Goal: Task Accomplishment & Management: Complete application form

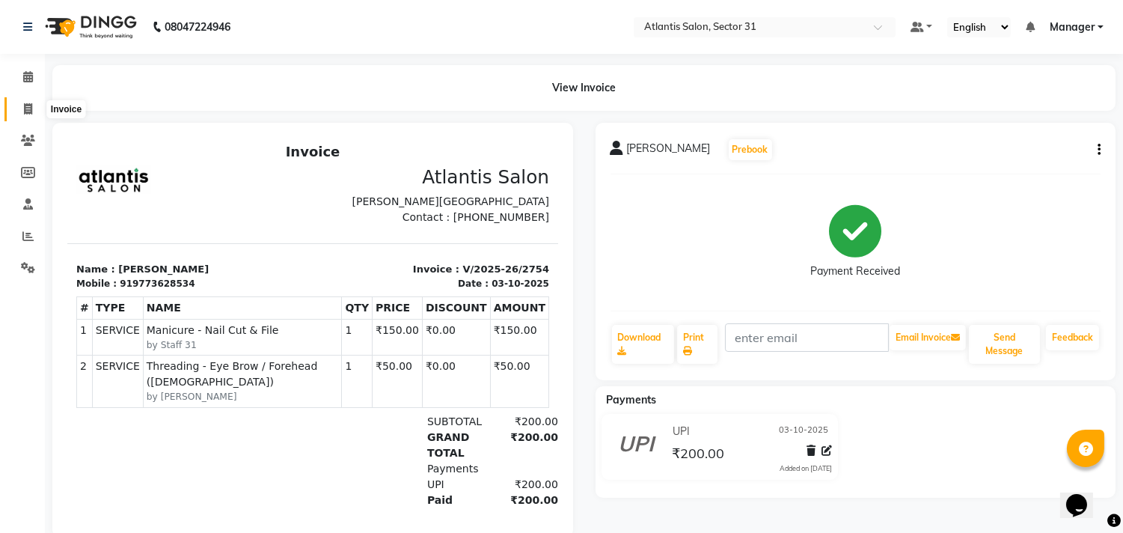
click at [28, 109] on icon at bounding box center [28, 108] width 8 height 11
select select "service"
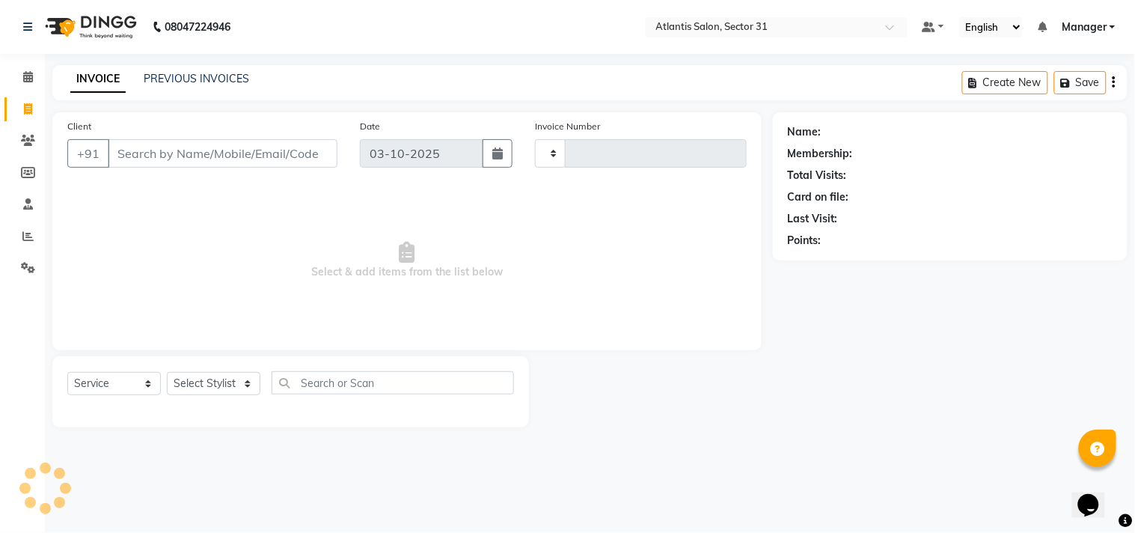
type input "2755"
select select "4391"
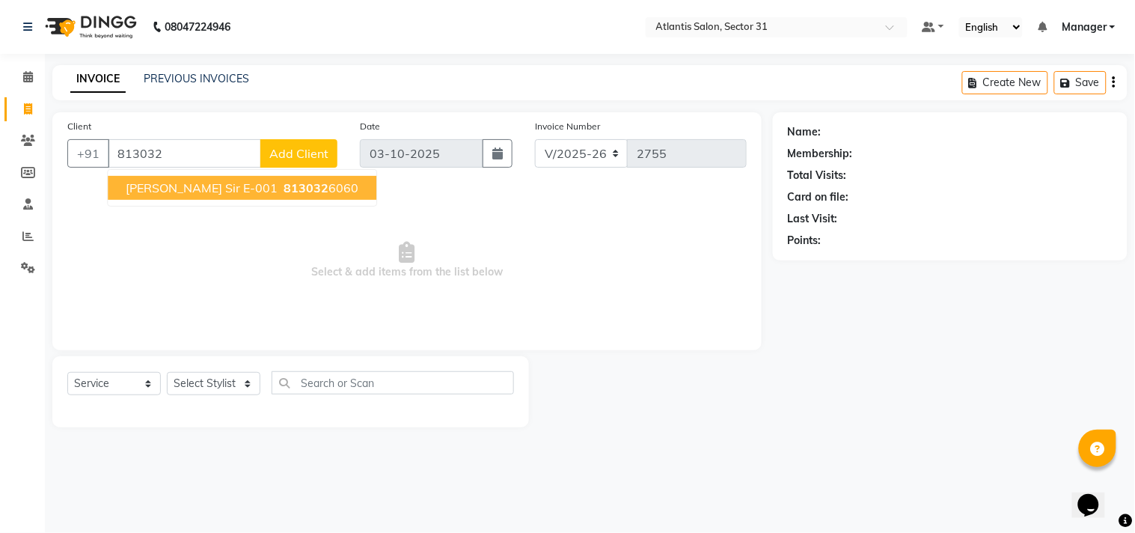
click at [157, 182] on span "Sumeer sir E-001" at bounding box center [202, 187] width 152 height 15
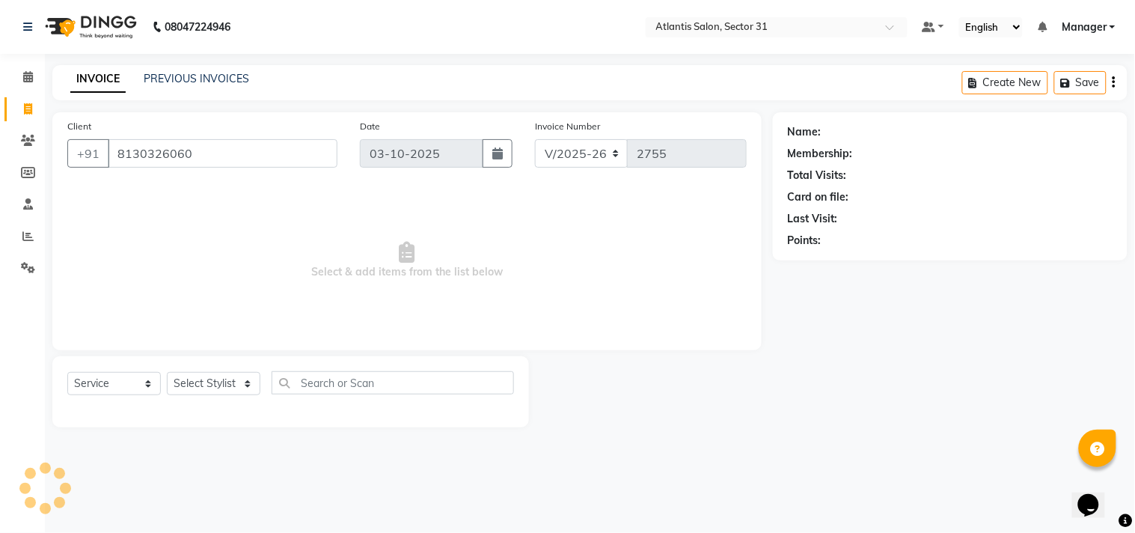
type input "8130326060"
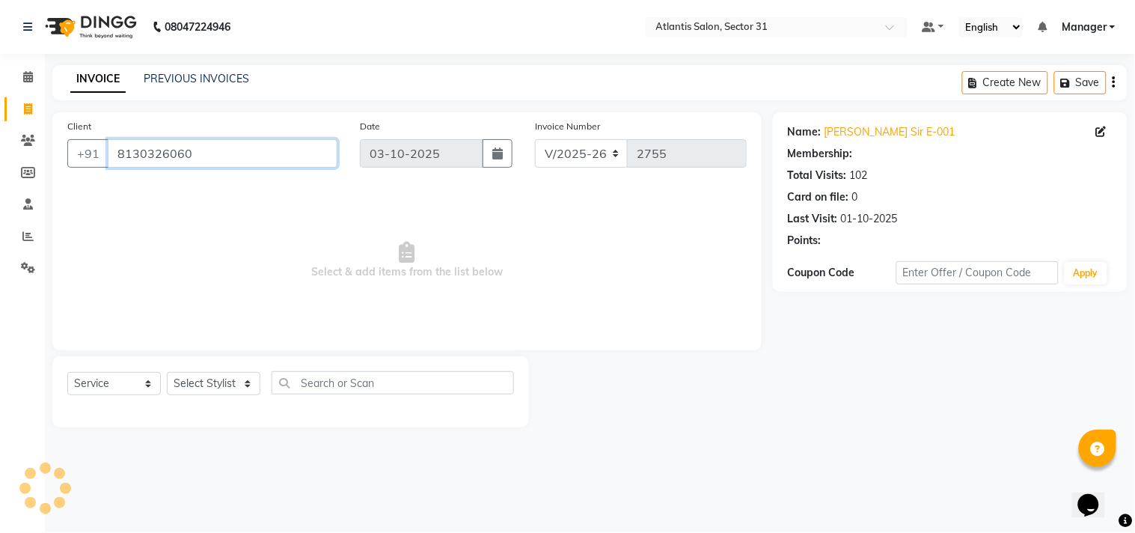
click at [232, 159] on input "8130326060" at bounding box center [223, 153] width 230 height 28
select select "1: Object"
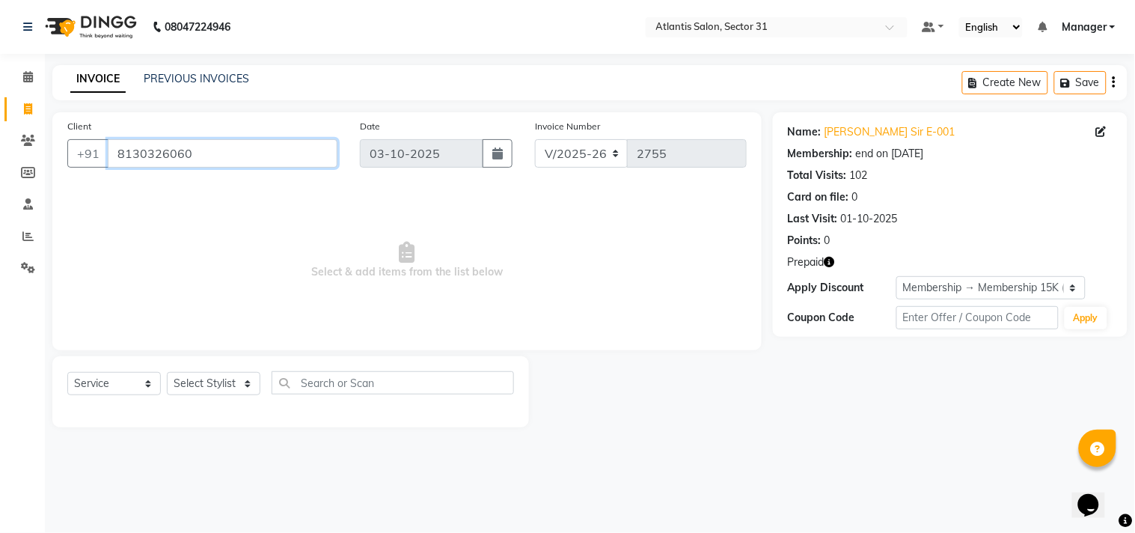
drag, startPoint x: 226, startPoint y: 147, endPoint x: 234, endPoint y: 145, distance: 8.4
click at [234, 145] on input "8130326060" at bounding box center [223, 153] width 230 height 28
click at [832, 266] on icon "button" at bounding box center [830, 262] width 10 height 10
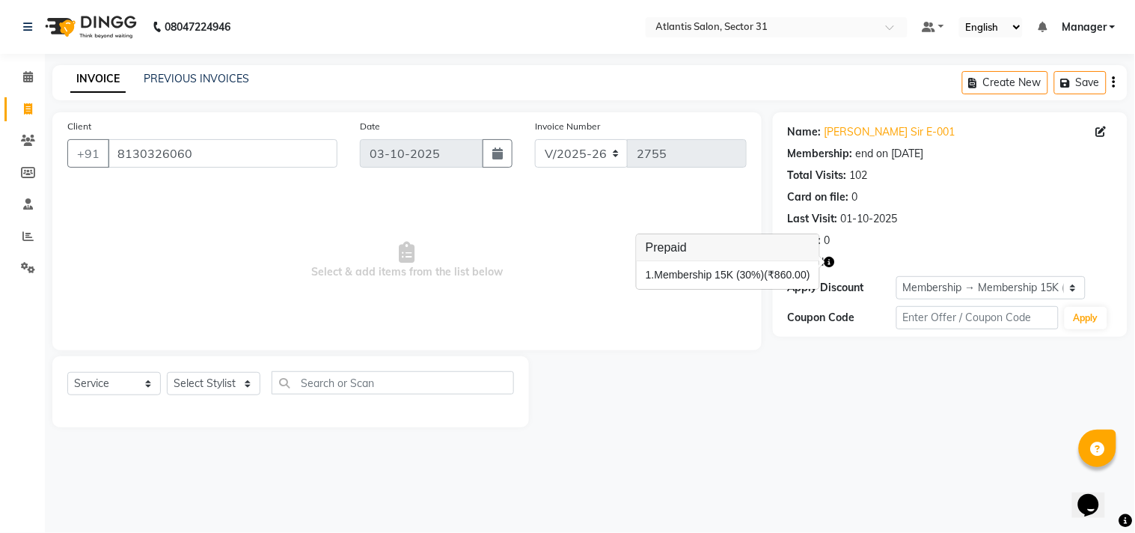
click at [754, 333] on div "Client +91 8130326060 Date 03-10-2025 Invoice Number V/2025 V/2025-26 2755 Sele…" at bounding box center [406, 231] width 709 height 238
click at [227, 379] on select "Select Stylist Alka Annu Chetan Farman Kavita Manager Staff 31 Staff ILD Suraj …" at bounding box center [214, 383] width 94 height 23
select select "33510"
click at [167, 373] on select "Select Stylist Alka Annu Chetan Farman Kavita Manager Staff 31 Staff ILD Suraj …" at bounding box center [214, 383] width 94 height 23
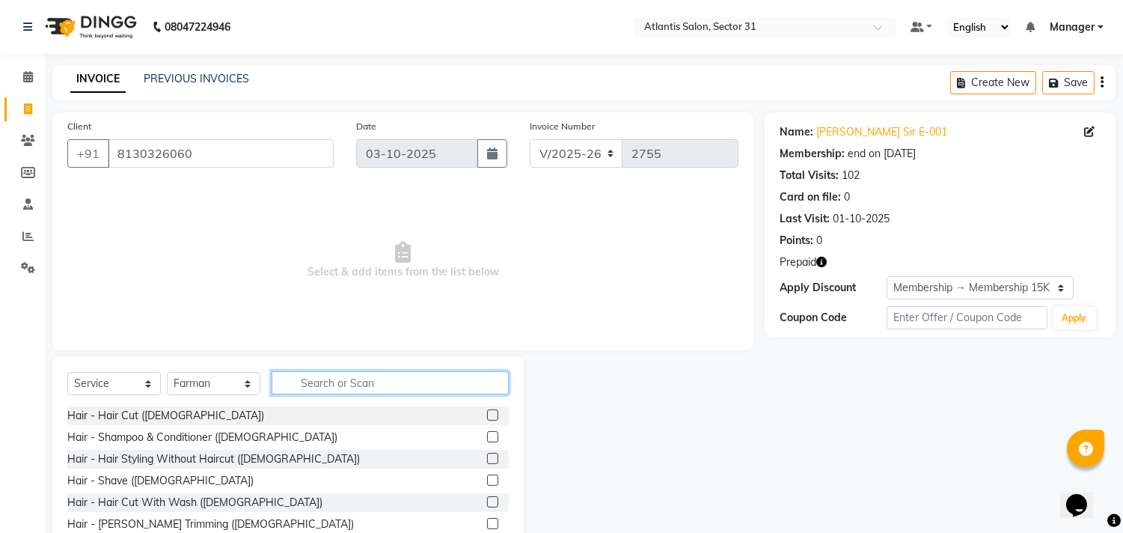
click at [412, 389] on input "text" at bounding box center [390, 382] width 237 height 23
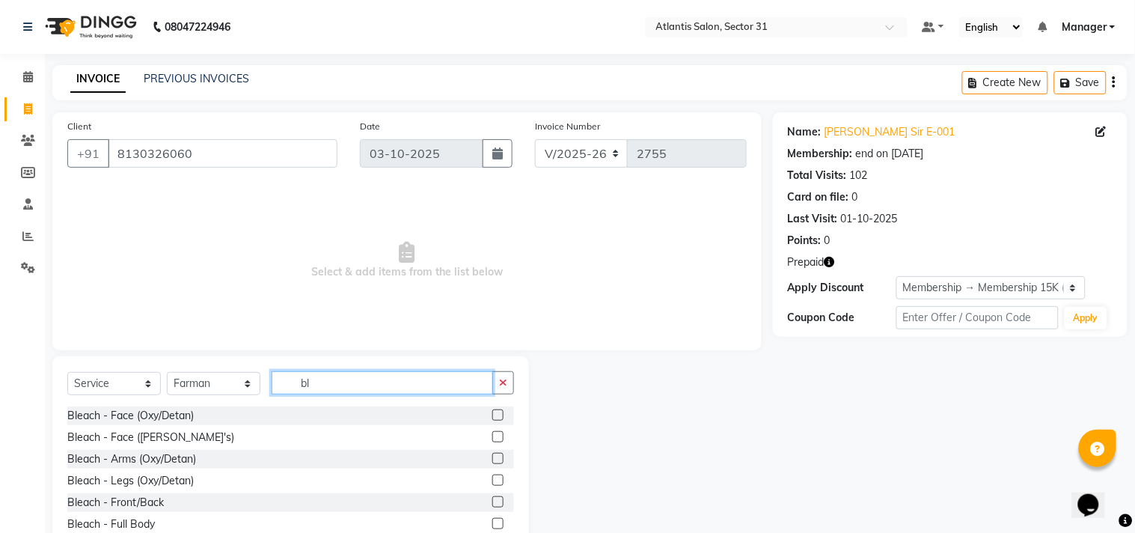
type input "b"
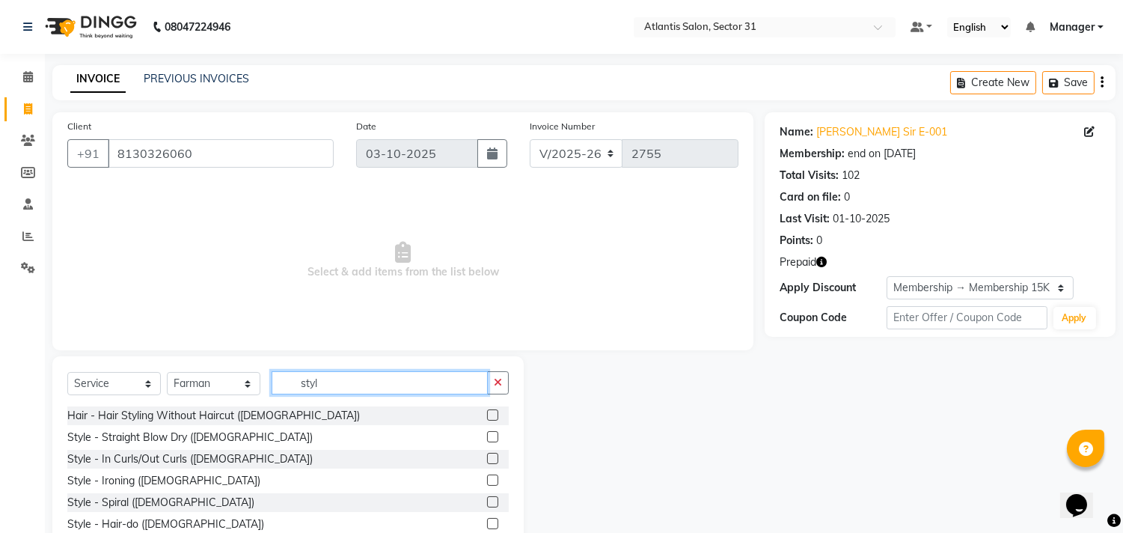
type input "styl"
click at [494, 459] on label at bounding box center [492, 458] width 11 height 11
click at [494, 459] on input "checkbox" at bounding box center [492, 459] width 10 height 10
click at [494, 459] on label at bounding box center [492, 458] width 11 height 11
click at [494, 459] on input "checkbox" at bounding box center [492, 459] width 10 height 10
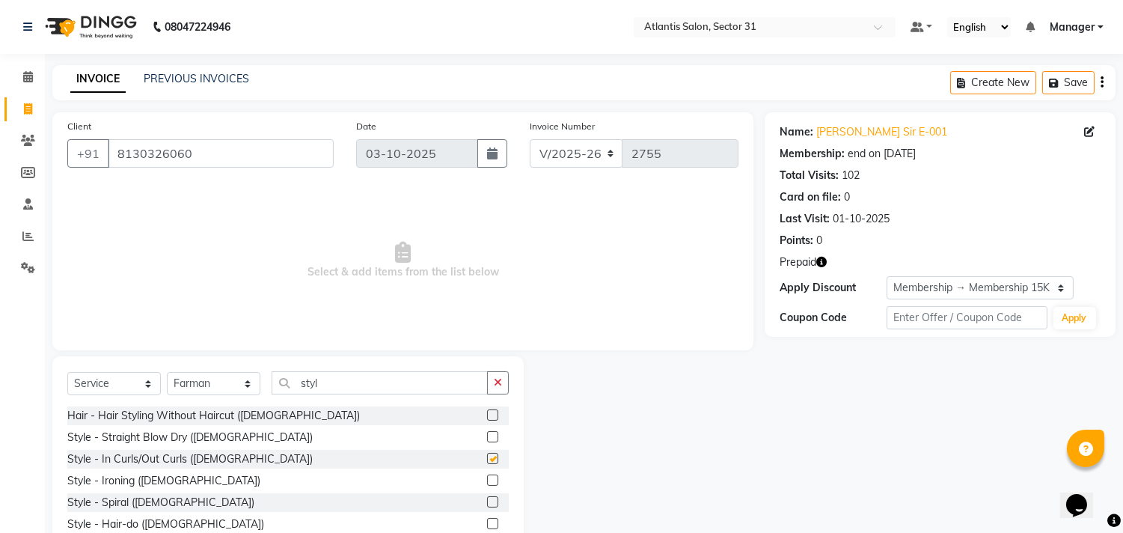
checkbox input "false"
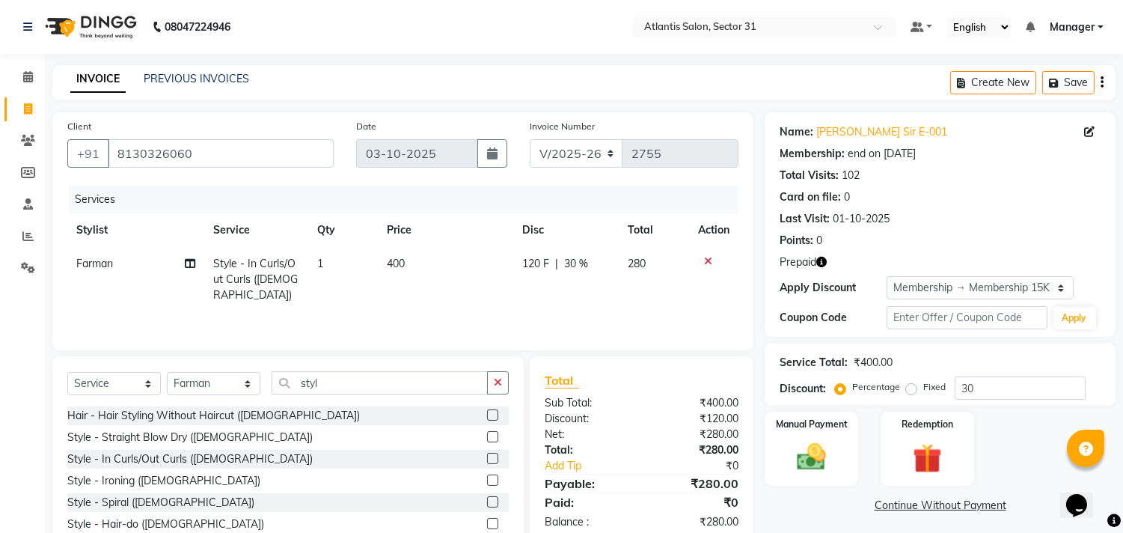
scroll to position [47, 0]
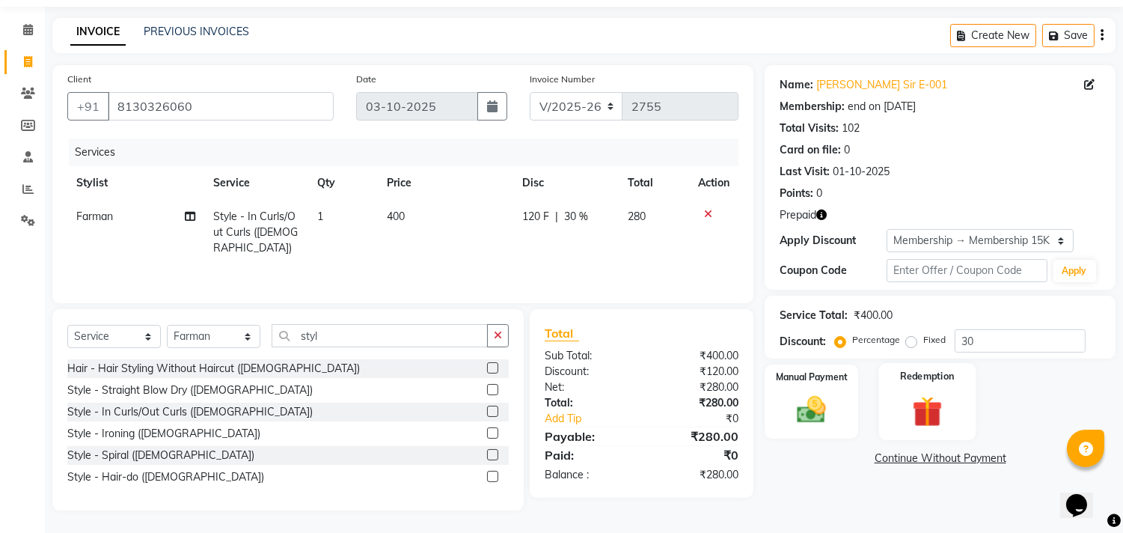
click at [879, 405] on div "Redemption" at bounding box center [927, 401] width 97 height 76
click at [947, 459] on span "Prepaid 1" at bounding box center [947, 459] width 49 height 17
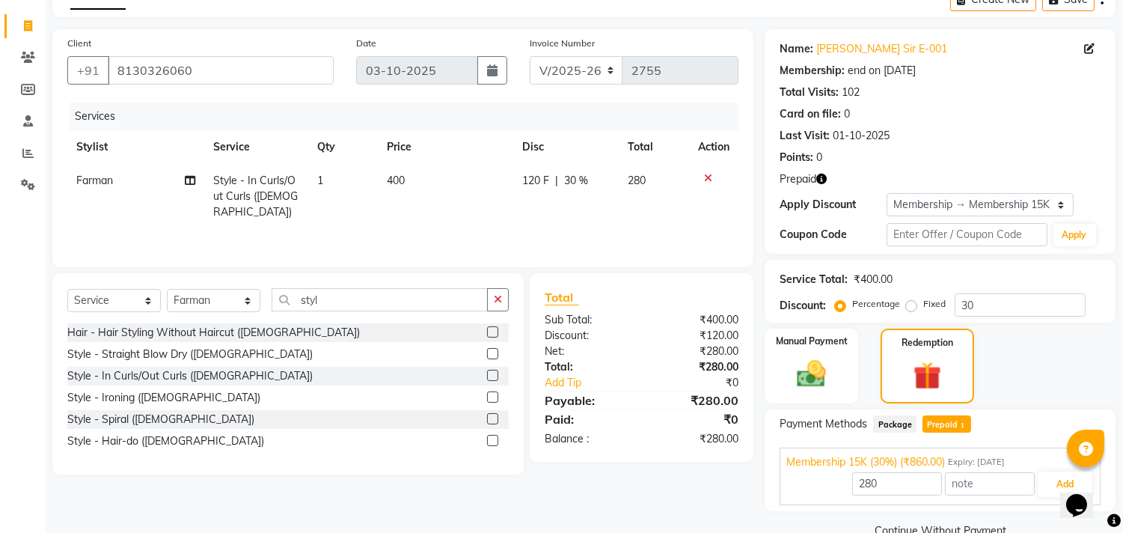
scroll to position [114, 0]
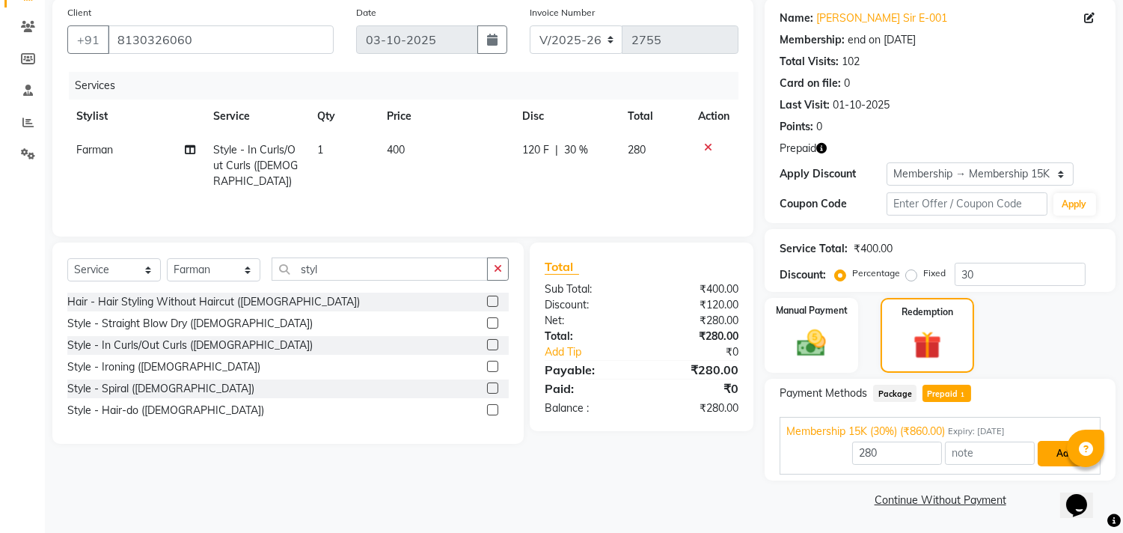
click at [1049, 453] on button "Add" at bounding box center [1065, 453] width 55 height 25
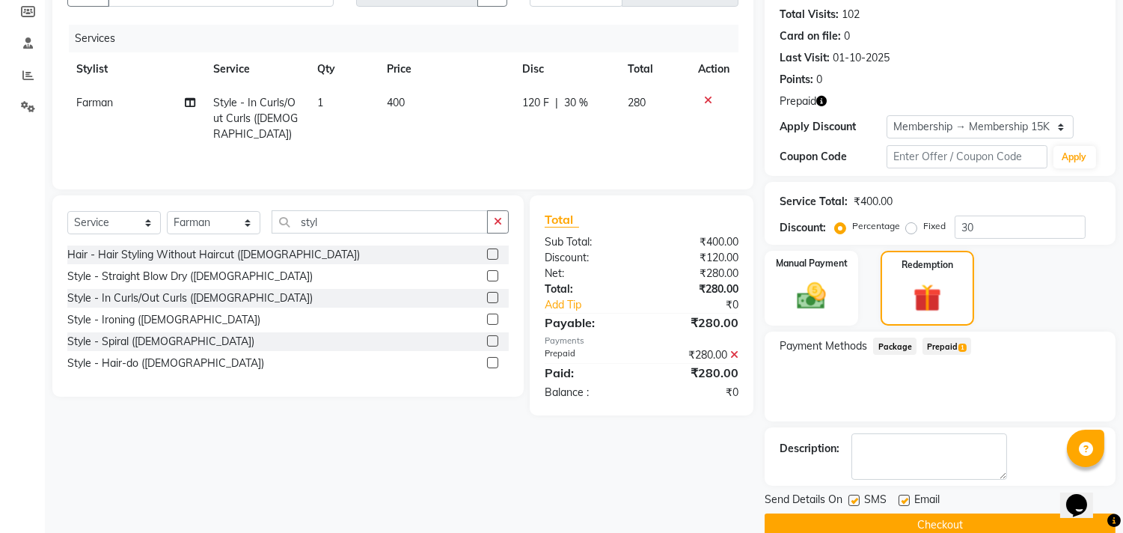
scroll to position [186, 0]
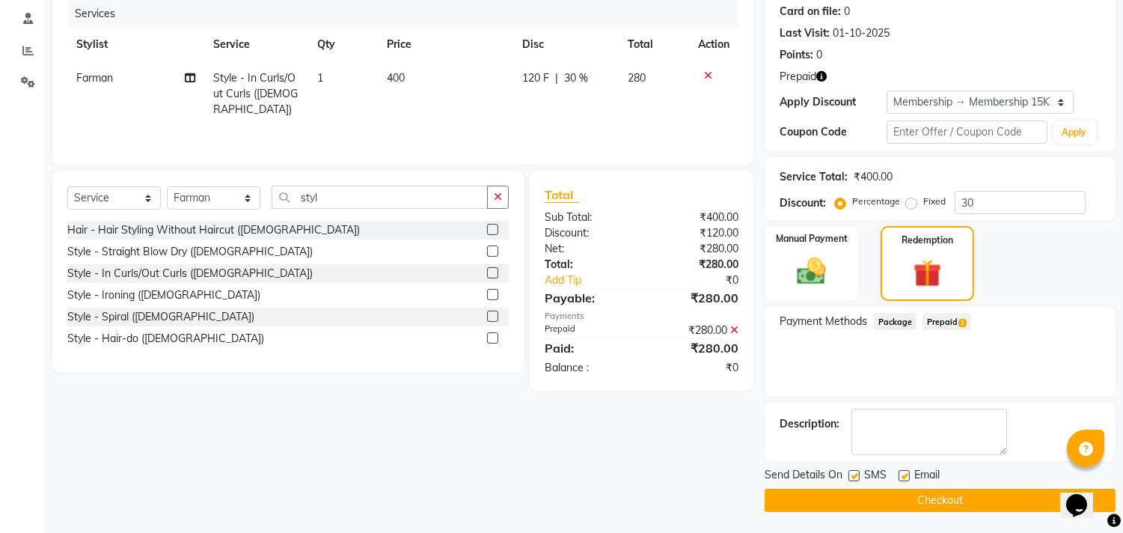
click at [831, 505] on button "Checkout" at bounding box center [940, 500] width 351 height 23
click at [831, 505] on div "Checkout" at bounding box center [940, 500] width 351 height 23
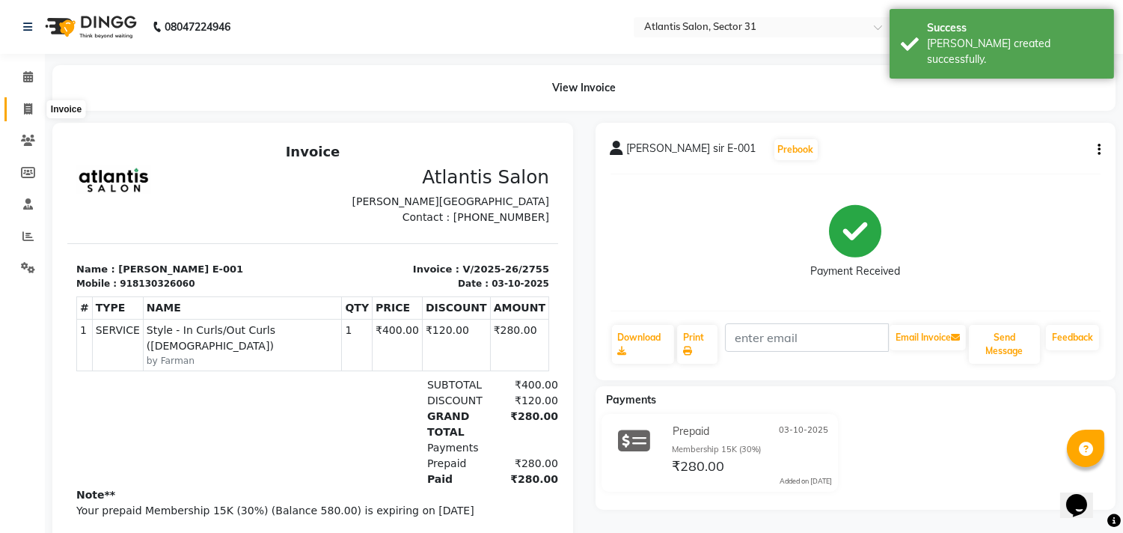
click at [25, 116] on span at bounding box center [28, 109] width 26 height 17
select select "service"
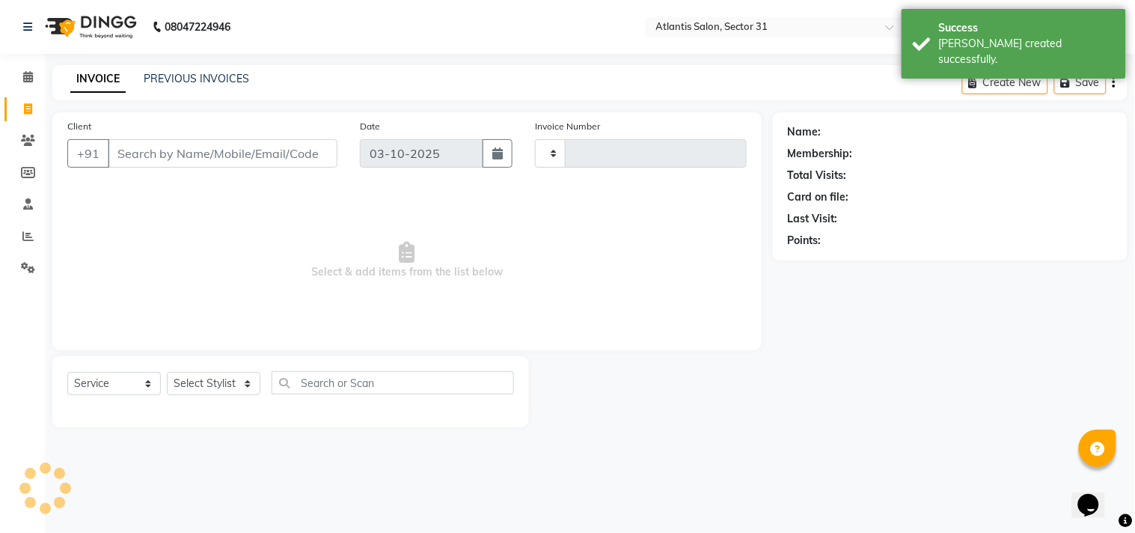
click at [273, 147] on input "Client" at bounding box center [223, 153] width 230 height 28
type input "2756"
select select "4391"
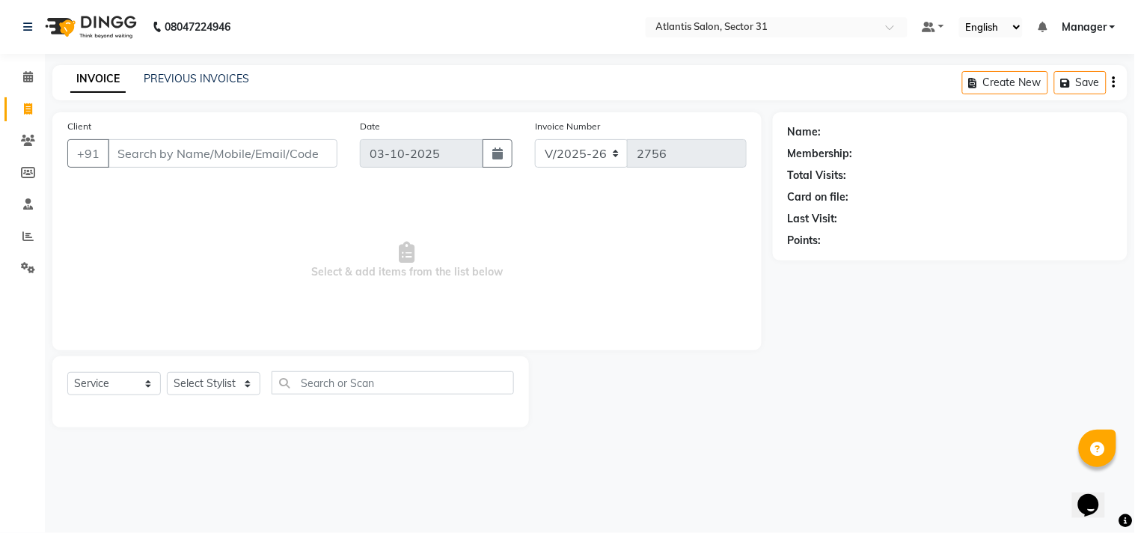
click at [277, 147] on input "Client" at bounding box center [223, 153] width 230 height 28
click at [198, 167] on input "a-21" at bounding box center [184, 153] width 153 height 28
click at [121, 151] on input "a-21" at bounding box center [184, 153] width 153 height 28
click at [122, 145] on input "a-21" at bounding box center [184, 153] width 153 height 28
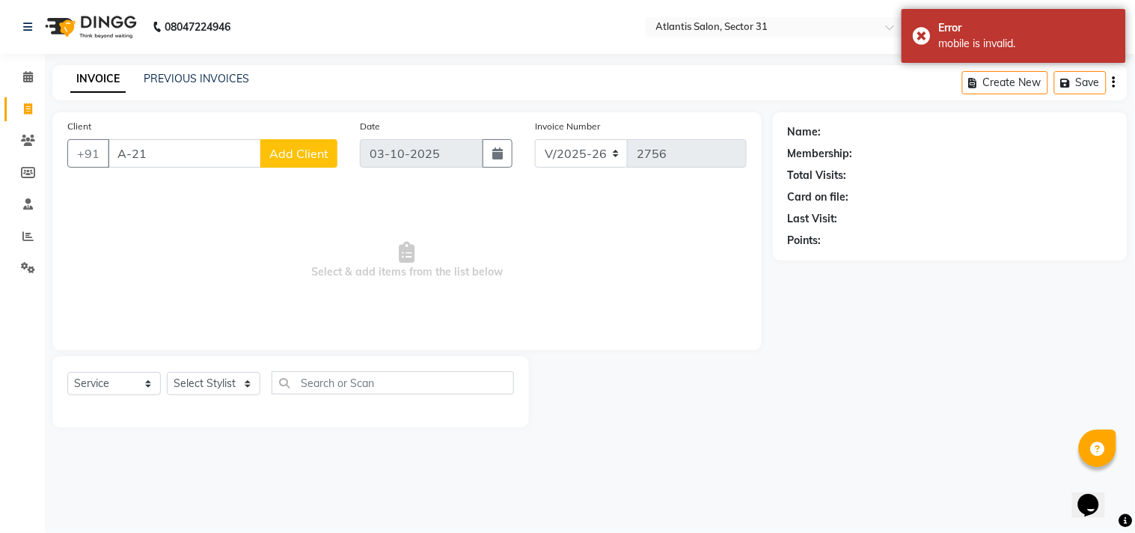
click at [174, 159] on input "A-21" at bounding box center [184, 153] width 153 height 28
type input "A"
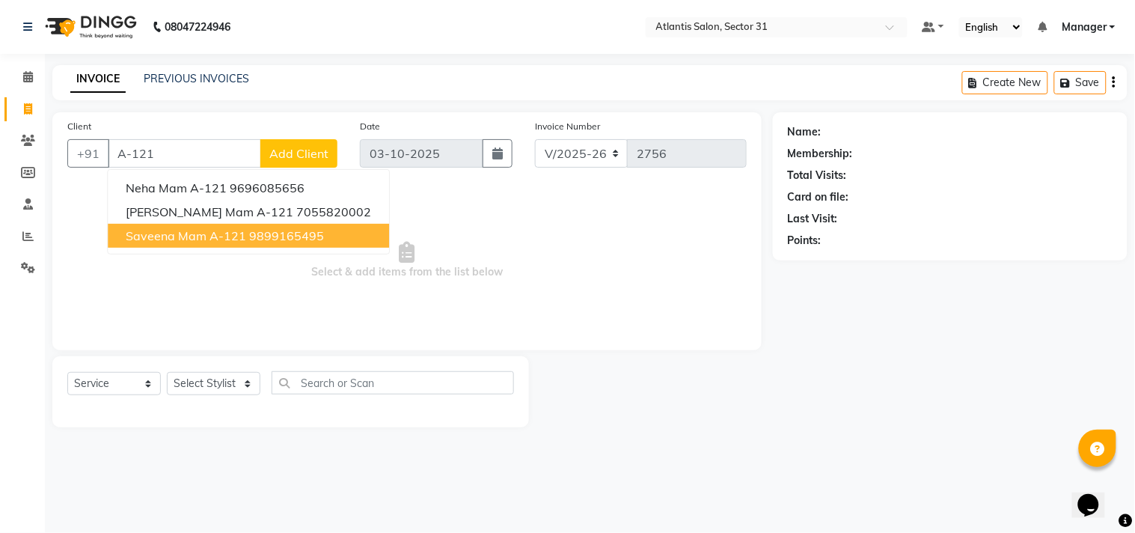
click at [221, 230] on span "saveena mam A-121" at bounding box center [186, 235] width 120 height 15
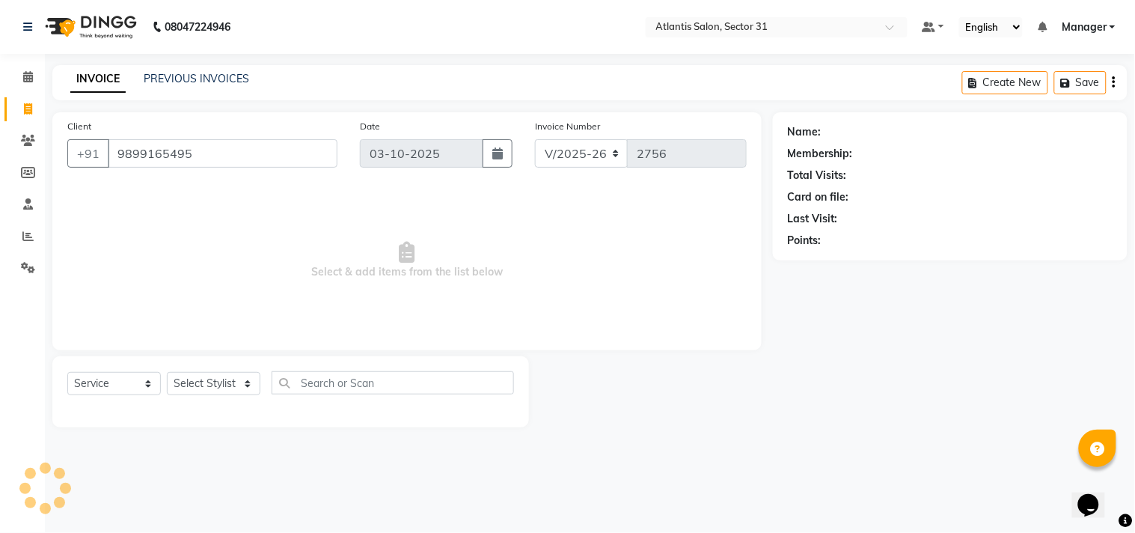
type input "9899165495"
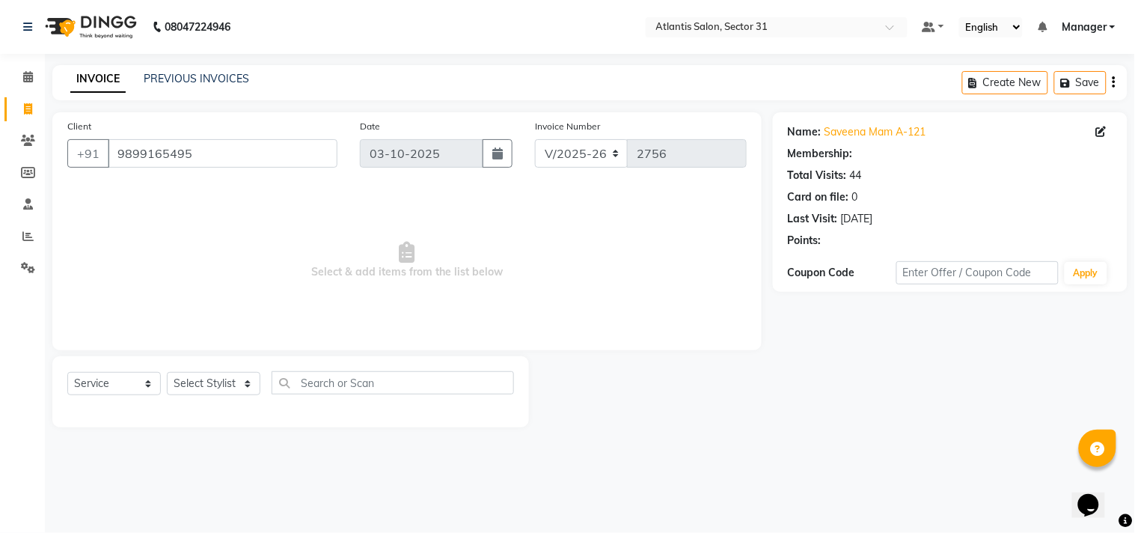
select select "1: Object"
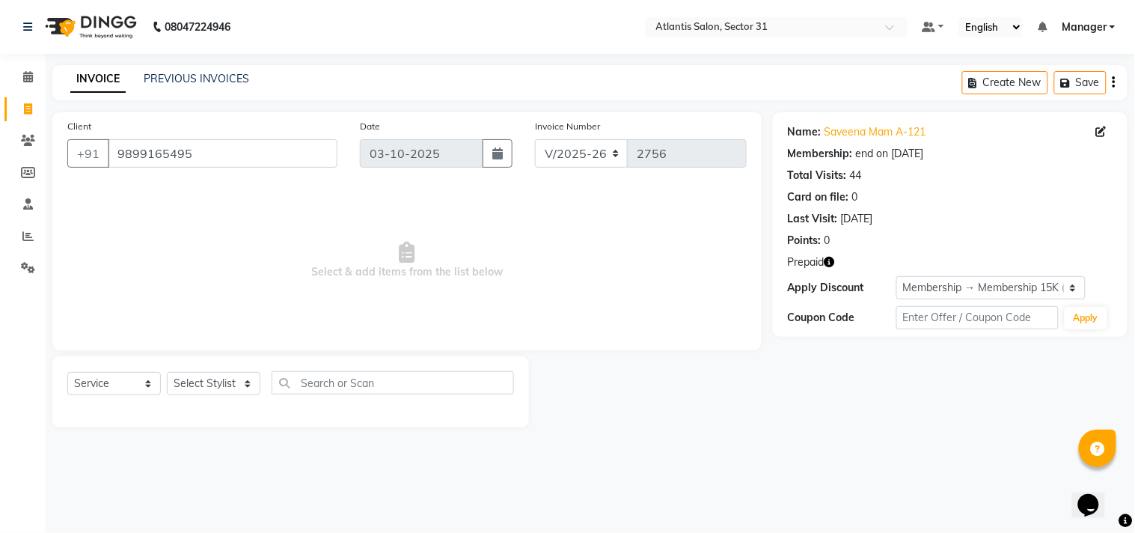
click at [831, 265] on icon "button" at bounding box center [830, 262] width 10 height 10
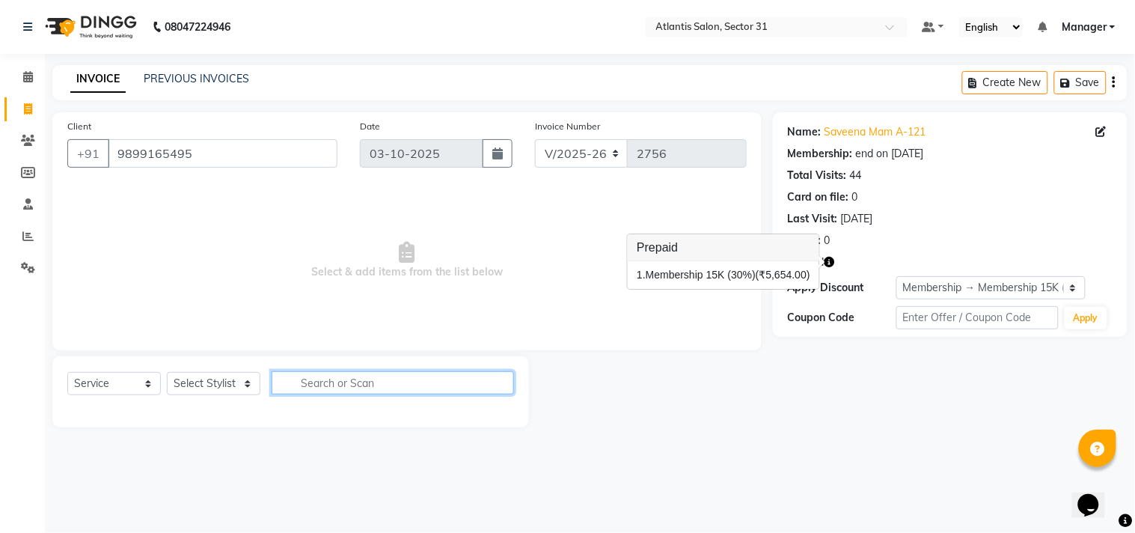
click at [316, 380] on input "text" at bounding box center [393, 382] width 242 height 23
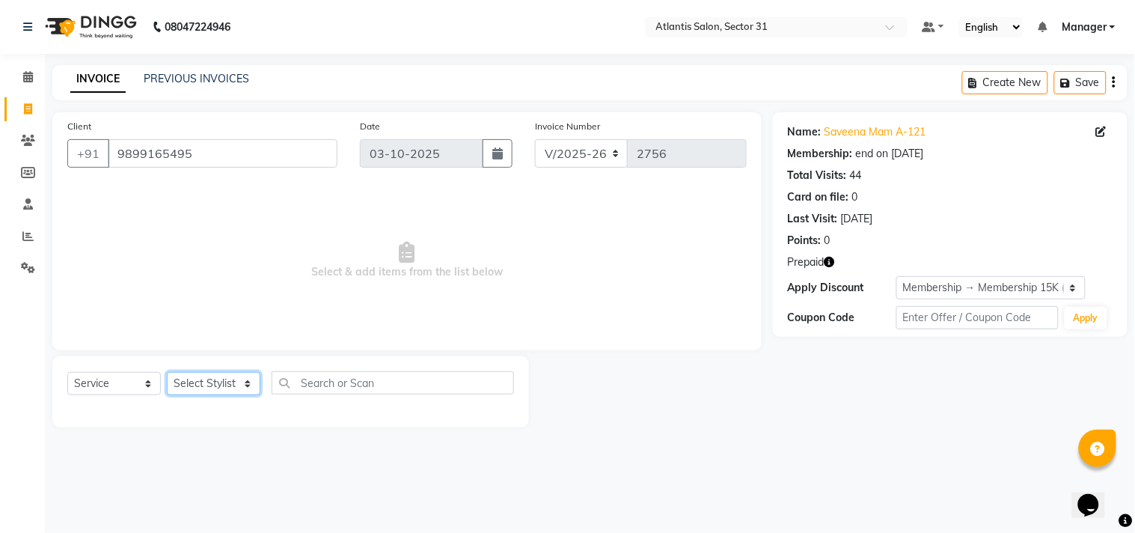
click at [217, 388] on select "Select Stylist Alka Annu Chetan Farman Kavita Manager Staff 31 Staff ILD Suraj …" at bounding box center [214, 383] width 94 height 23
select select "24237"
click at [167, 373] on select "Select Stylist Alka Annu Chetan Farman Kavita Manager Staff 31 Staff ILD Suraj …" at bounding box center [214, 383] width 94 height 23
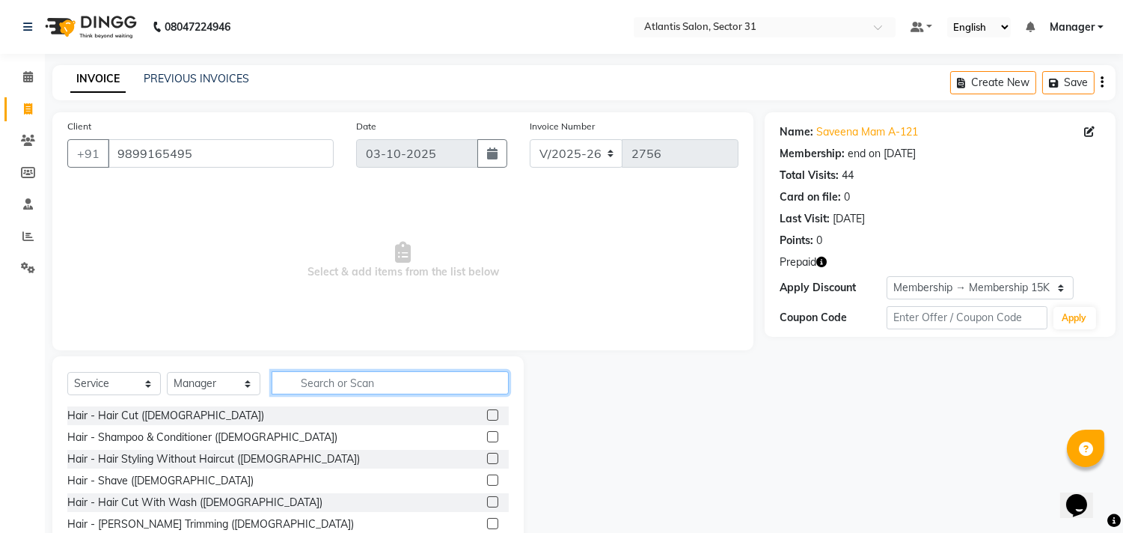
click at [360, 385] on input "text" at bounding box center [390, 382] width 237 height 23
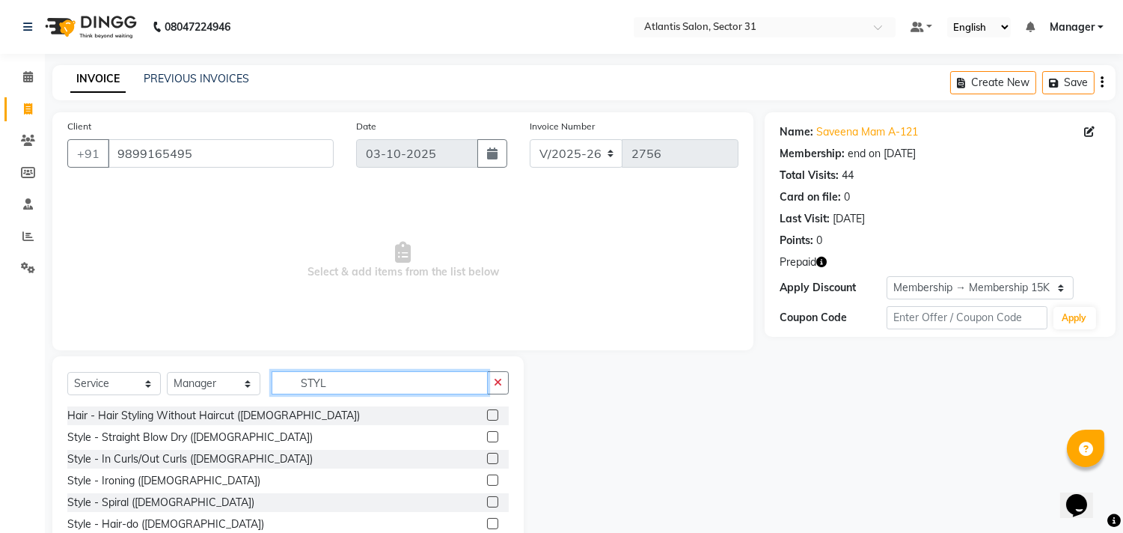
type input "STYL"
click at [492, 457] on label at bounding box center [492, 458] width 11 height 11
click at [492, 457] on input "checkbox" at bounding box center [492, 459] width 10 height 10
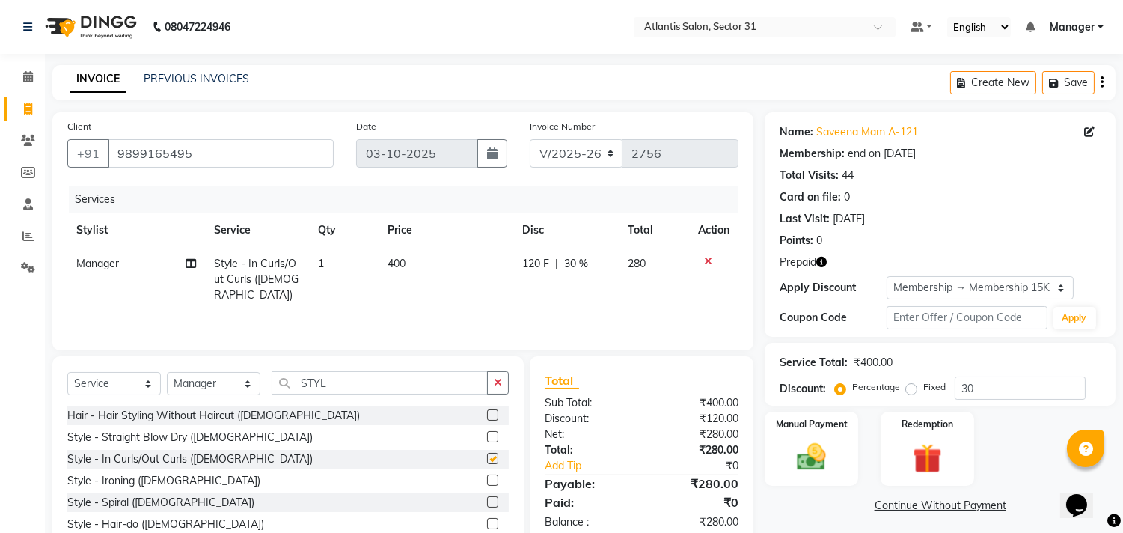
checkbox input "false"
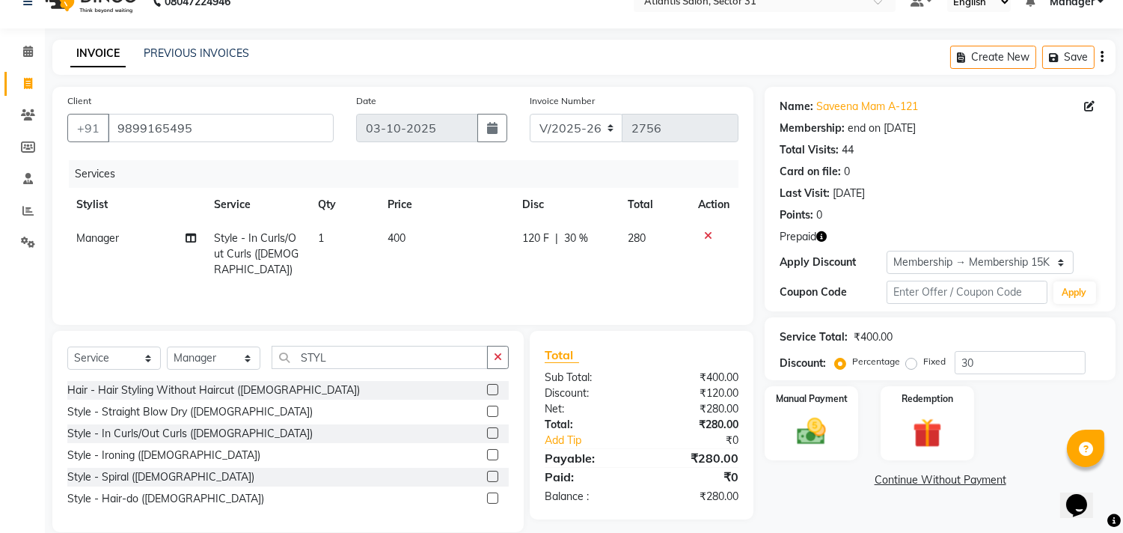
scroll to position [47, 0]
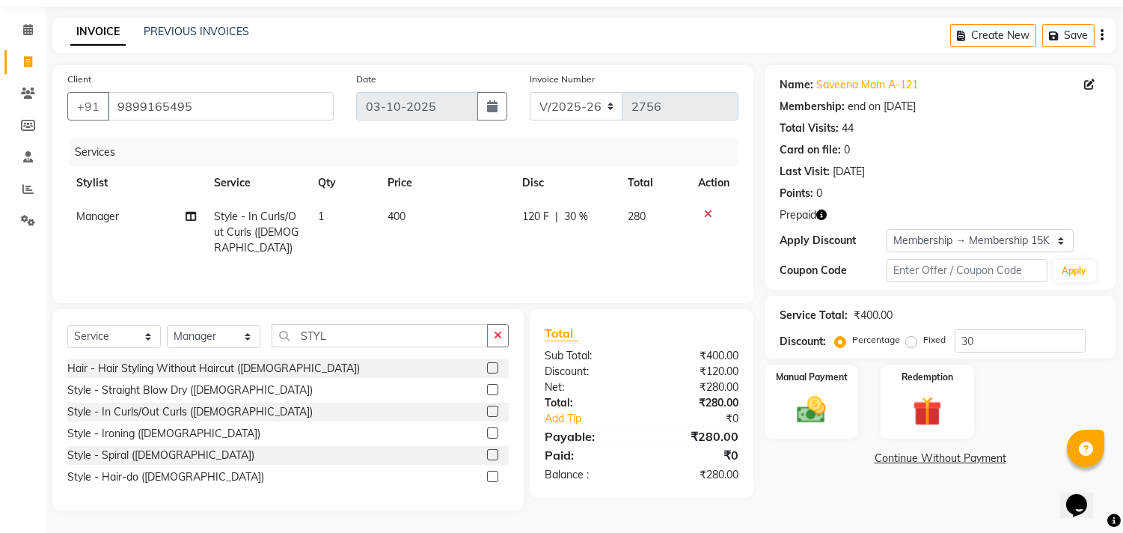
click at [102, 221] on span "Manager" at bounding box center [97, 216] width 43 height 13
select select "24237"
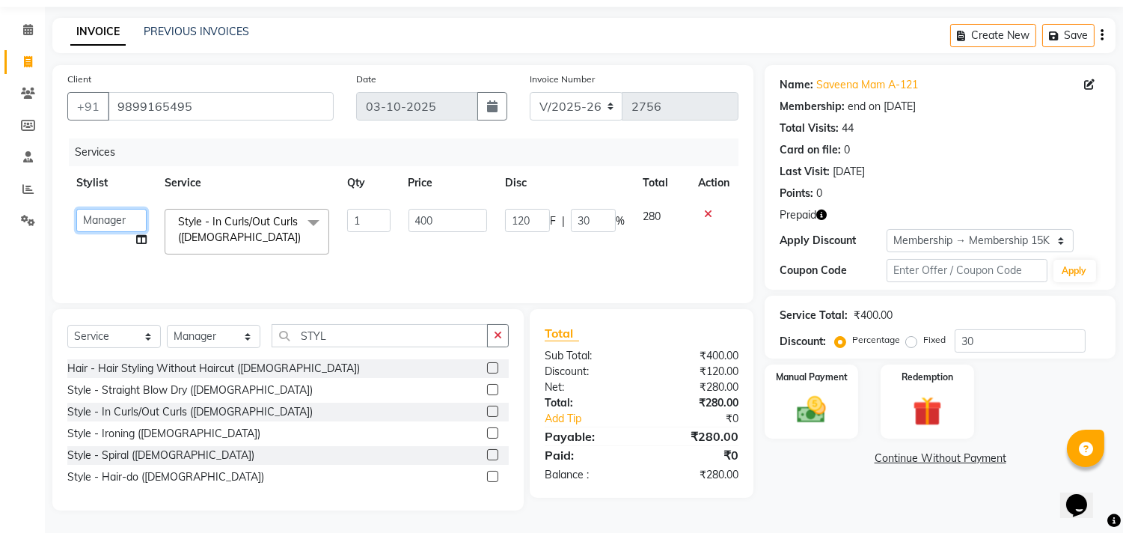
click at [128, 216] on select "Alka Annu Chetan Farman Kavita Manager Staff 31 Staff ILD Suraj Sushma" at bounding box center [111, 220] width 70 height 23
select select "62138"
click at [901, 391] on div "Redemption" at bounding box center [927, 401] width 97 height 76
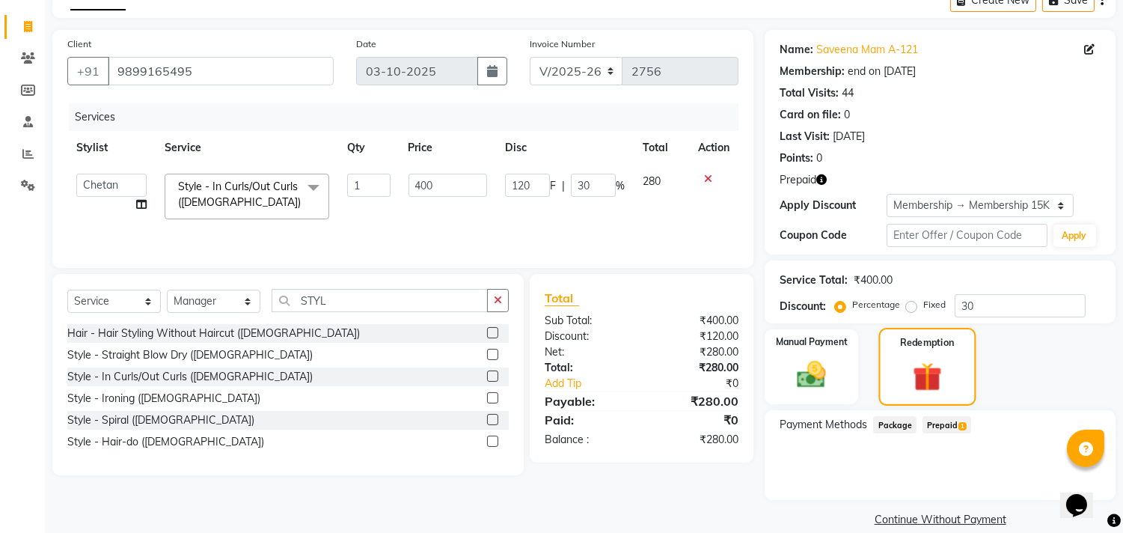
scroll to position [101, 0]
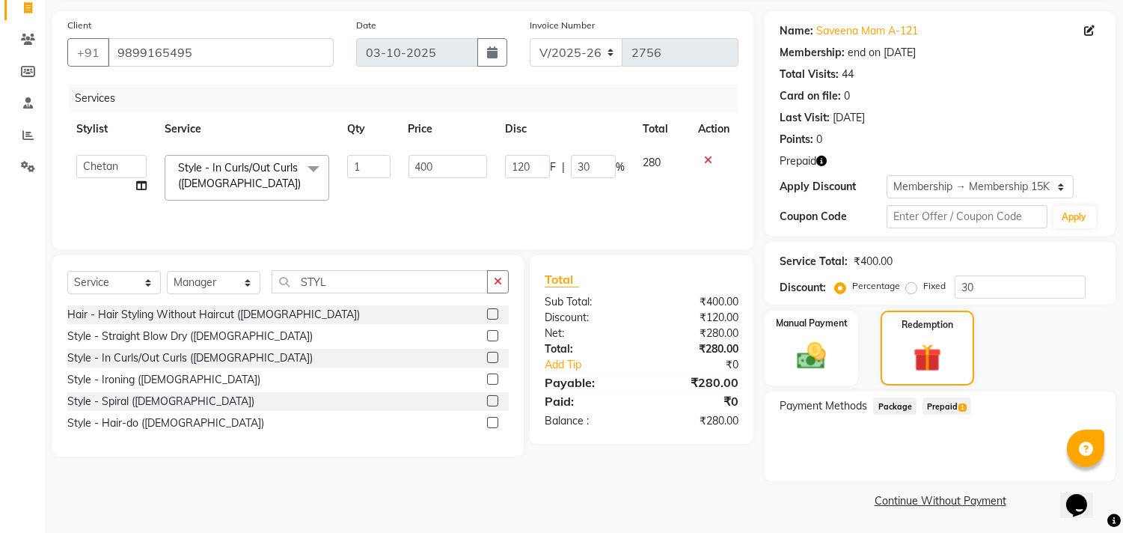
click at [941, 407] on span "Prepaid 1" at bounding box center [947, 405] width 49 height 17
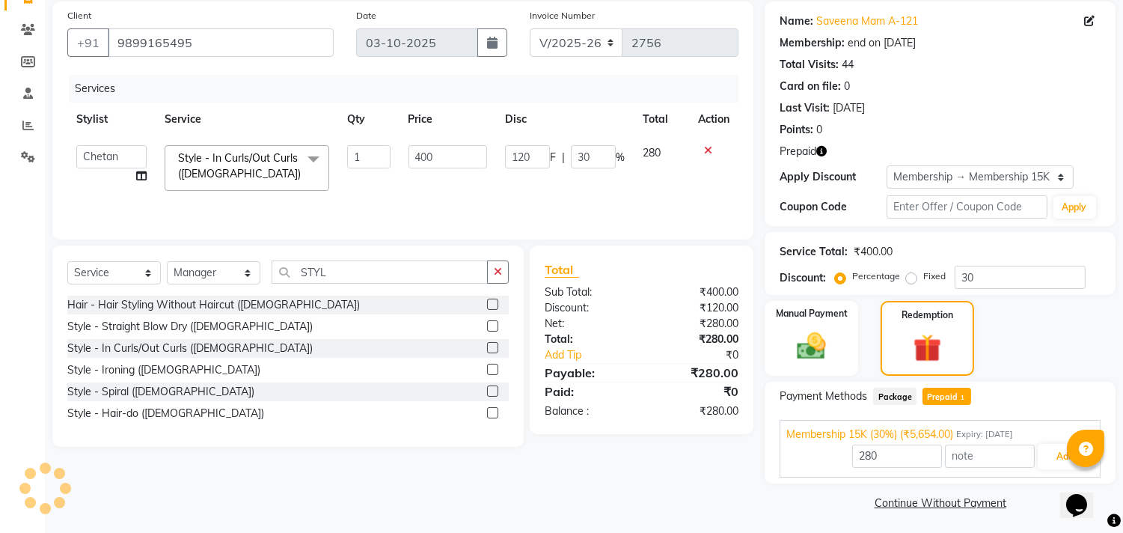
scroll to position [114, 0]
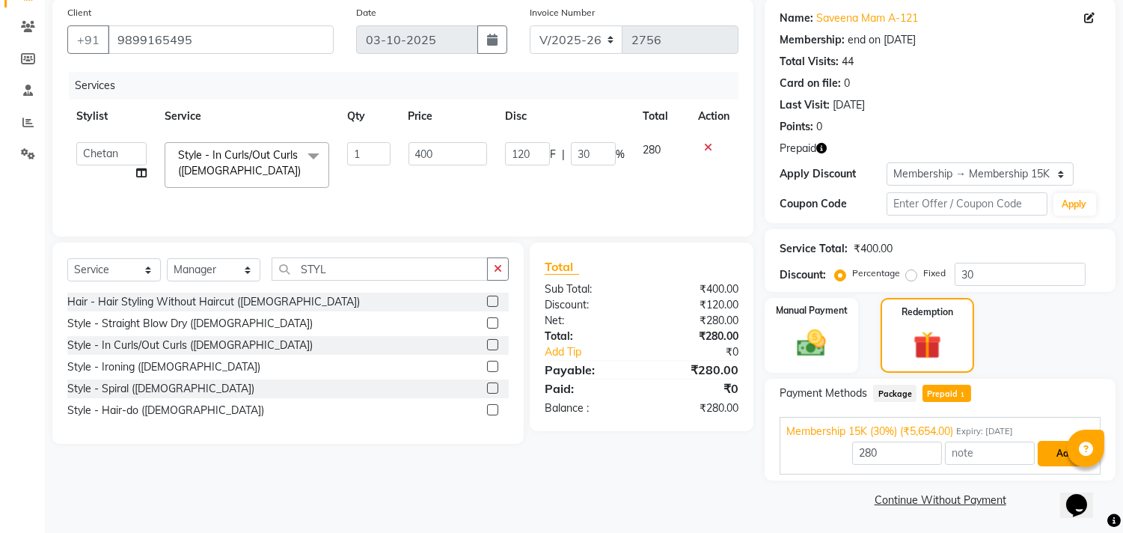
click at [1050, 464] on button "Add" at bounding box center [1065, 453] width 55 height 25
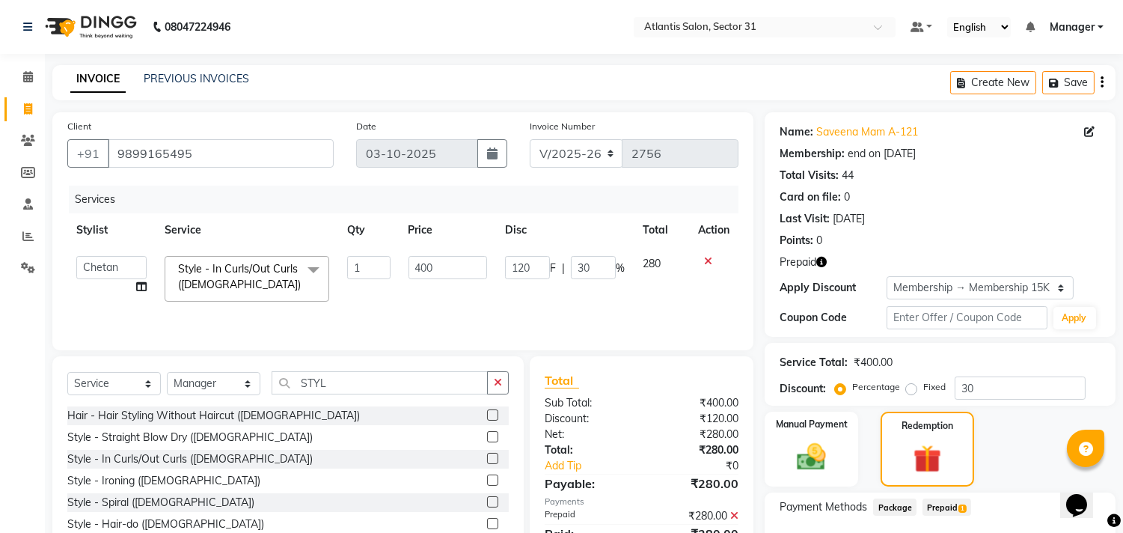
scroll to position [186, 0]
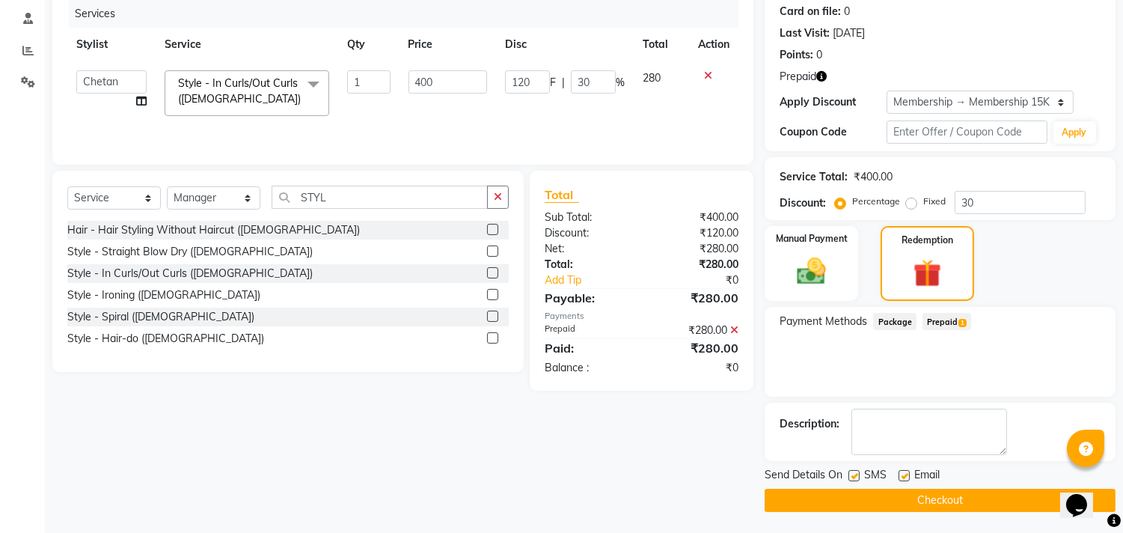
click at [869, 499] on button "Checkout" at bounding box center [940, 500] width 351 height 23
click at [869, 499] on div "Checkout" at bounding box center [940, 500] width 351 height 23
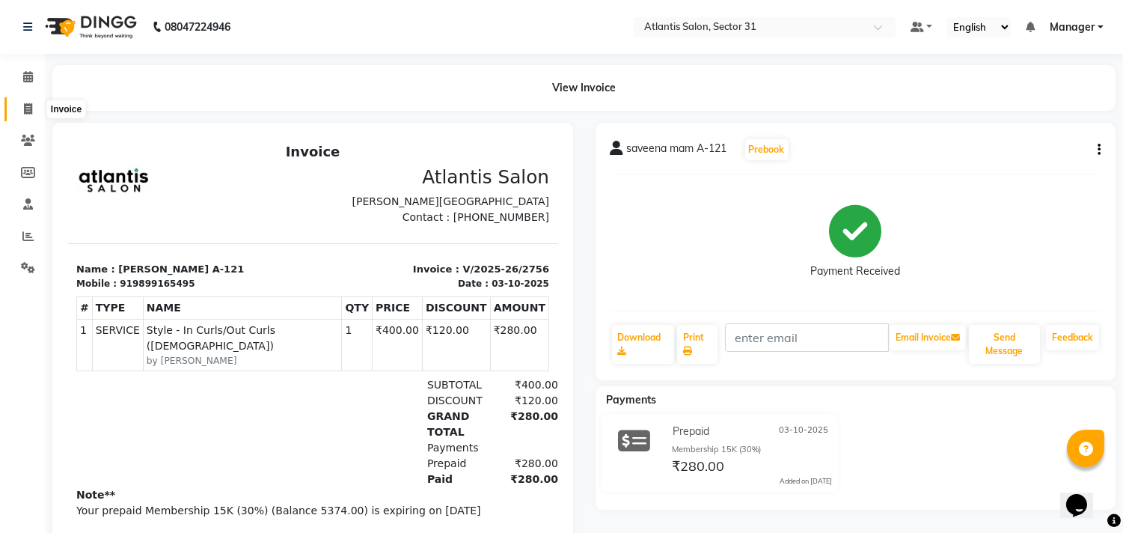
click at [31, 110] on icon at bounding box center [28, 108] width 8 height 11
select select "service"
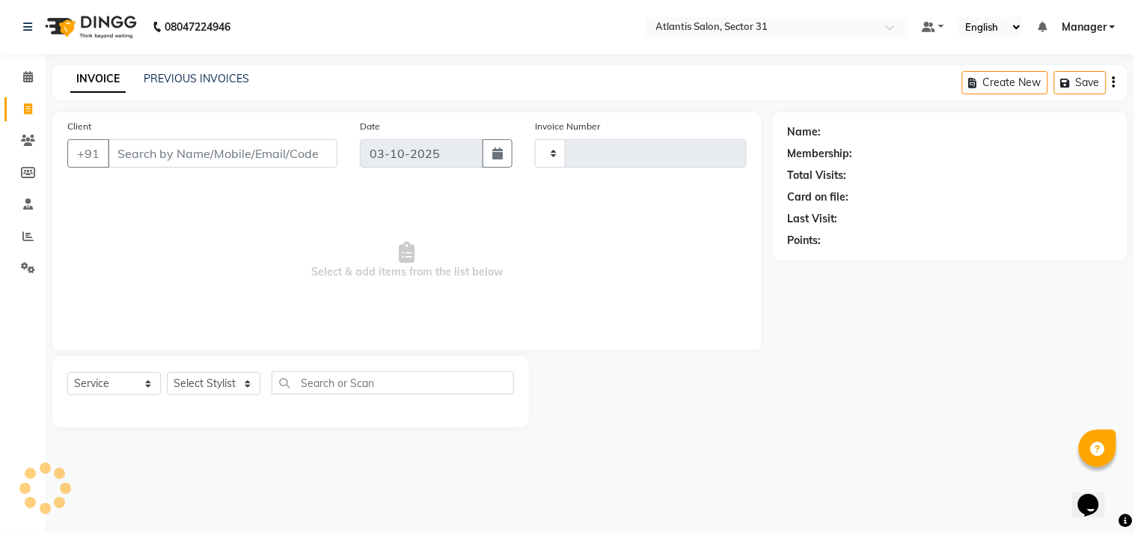
type input "2757"
select select "4391"
click at [203, 155] on input "Client" at bounding box center [223, 153] width 230 height 28
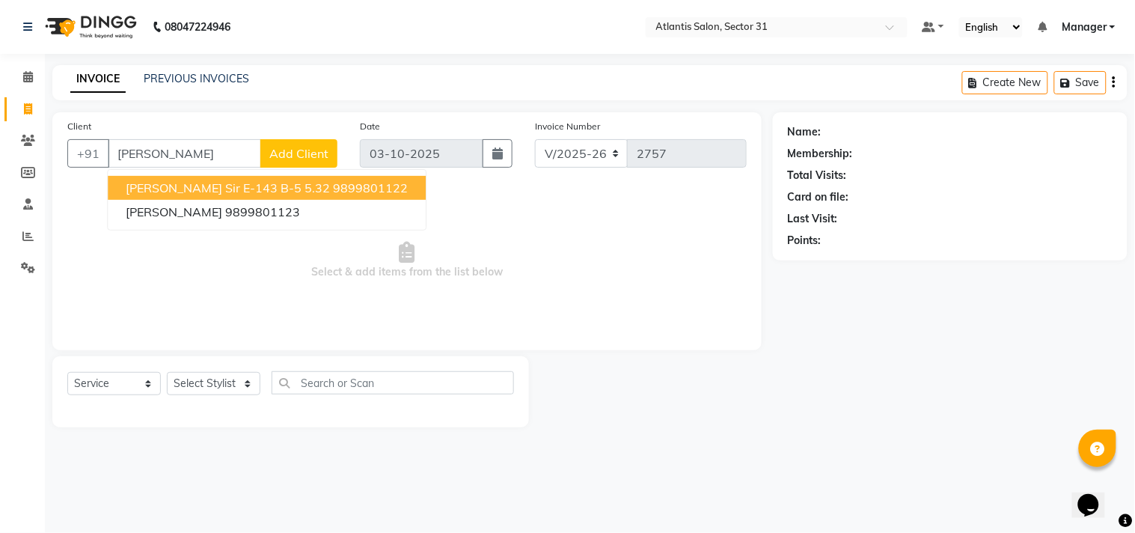
click at [333, 189] on ngb-highlight "9899801122" at bounding box center [370, 187] width 75 height 15
type input "9899801122"
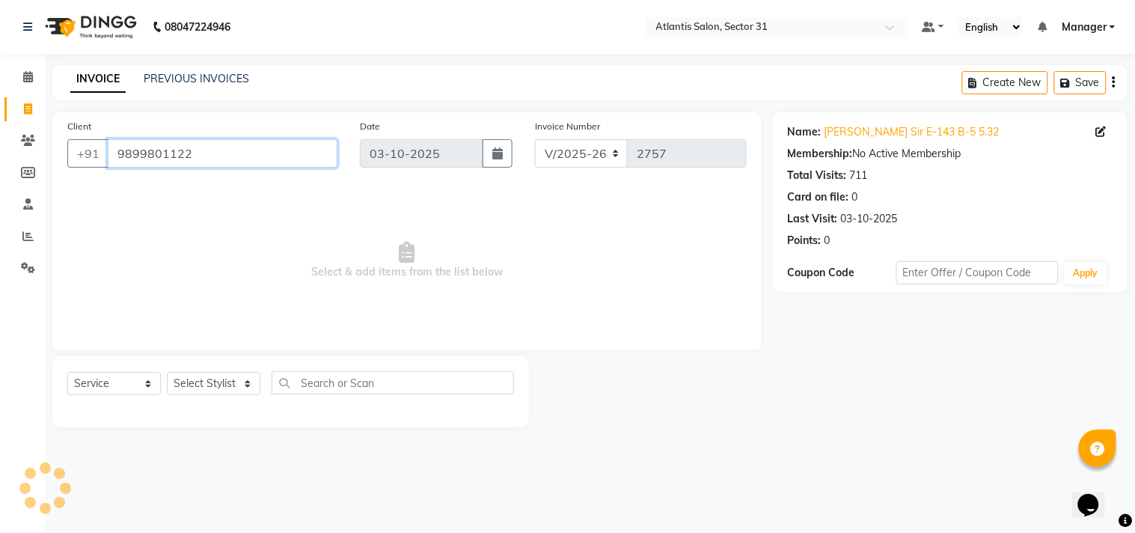
click at [215, 150] on input "9899801122" at bounding box center [223, 153] width 230 height 28
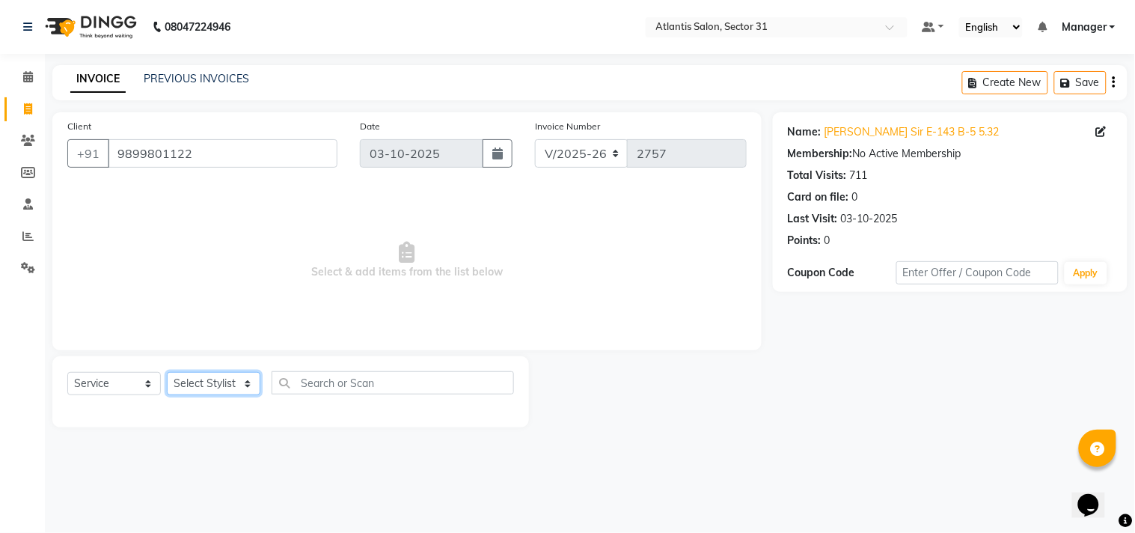
click at [230, 379] on select "Select Stylist Alka Annu Chetan Farman Kavita Manager Staff 31 Staff ILD Suraj …" at bounding box center [214, 383] width 94 height 23
select select "33510"
click at [167, 373] on select "Select Stylist Alka Annu Chetan Farman Kavita Manager Staff 31 Staff ILD Suraj …" at bounding box center [214, 383] width 94 height 23
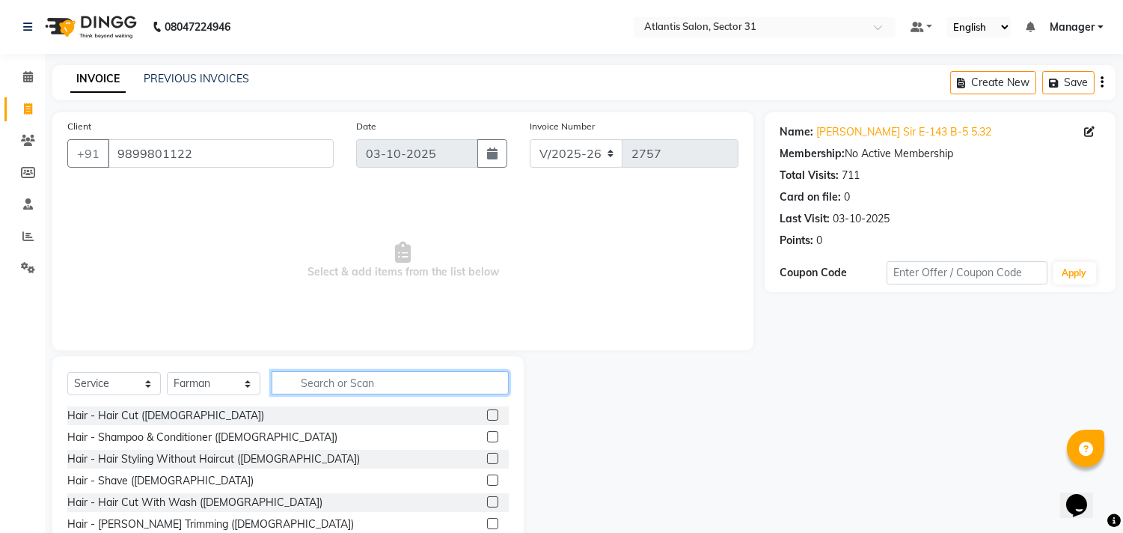
click at [380, 389] on input "text" at bounding box center [390, 382] width 237 height 23
type input "W"
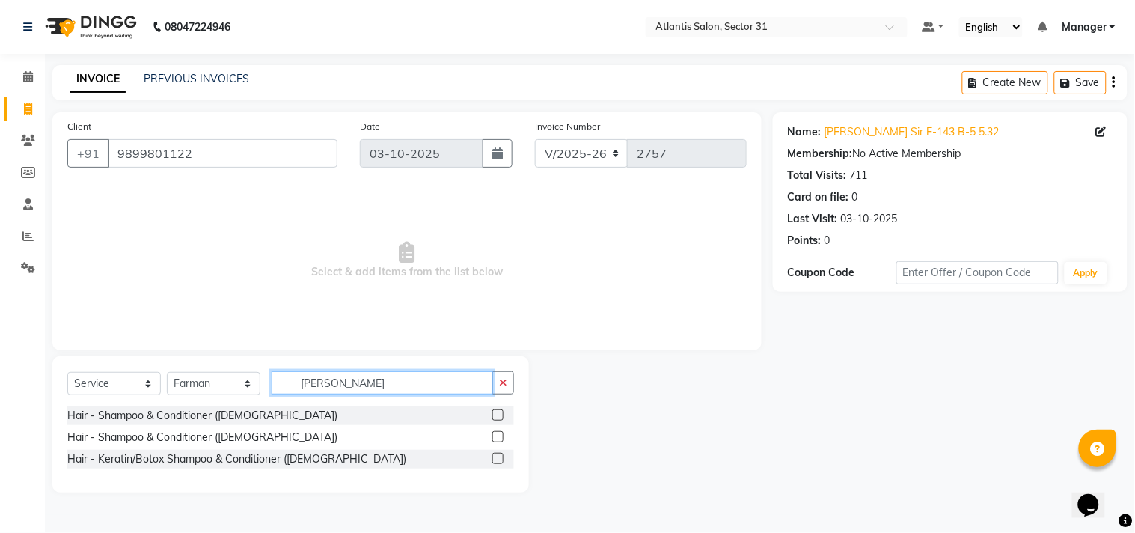
type input "SHAMP"
click at [501, 436] on label at bounding box center [497, 436] width 11 height 11
click at [501, 436] on input "checkbox" at bounding box center [497, 438] width 10 height 10
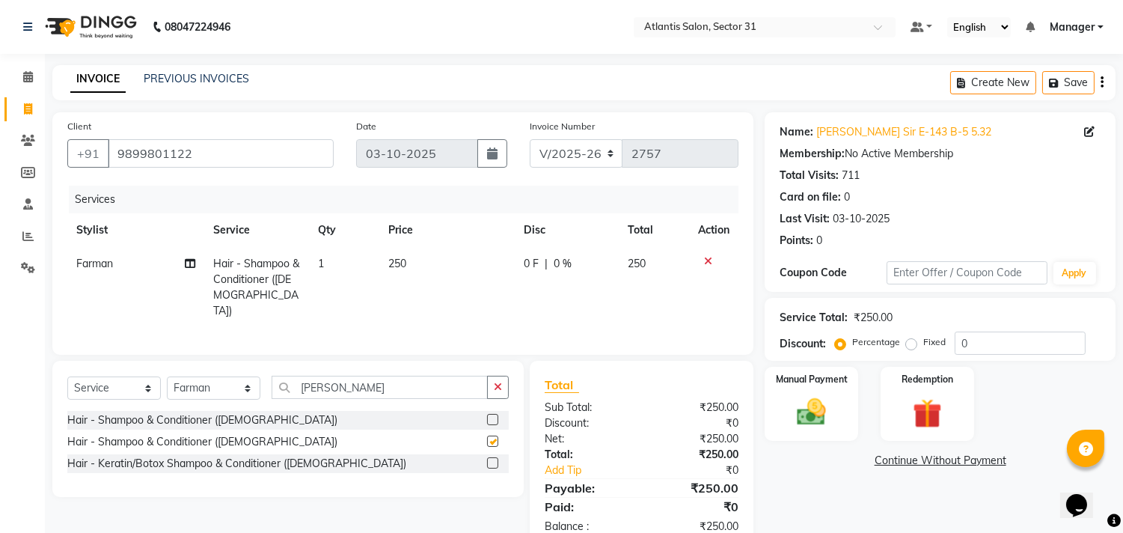
checkbox input "false"
click at [430, 370] on div "Select Service Product Membership Package Voucher Prepaid Gift Card Select Styl…" at bounding box center [287, 429] width 471 height 136
click at [424, 386] on input "SHAMP" at bounding box center [380, 387] width 216 height 23
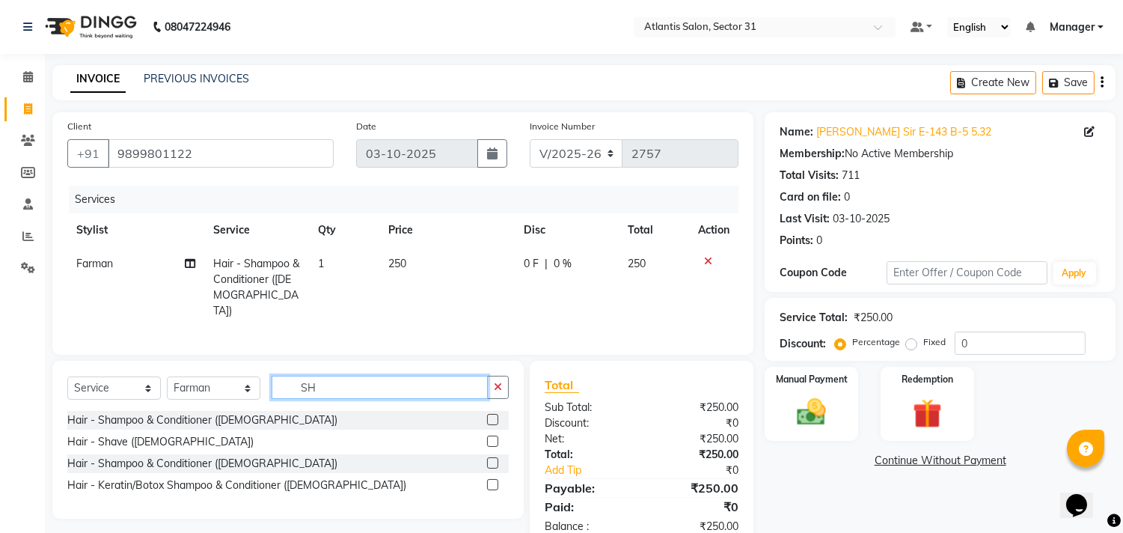
type input "S"
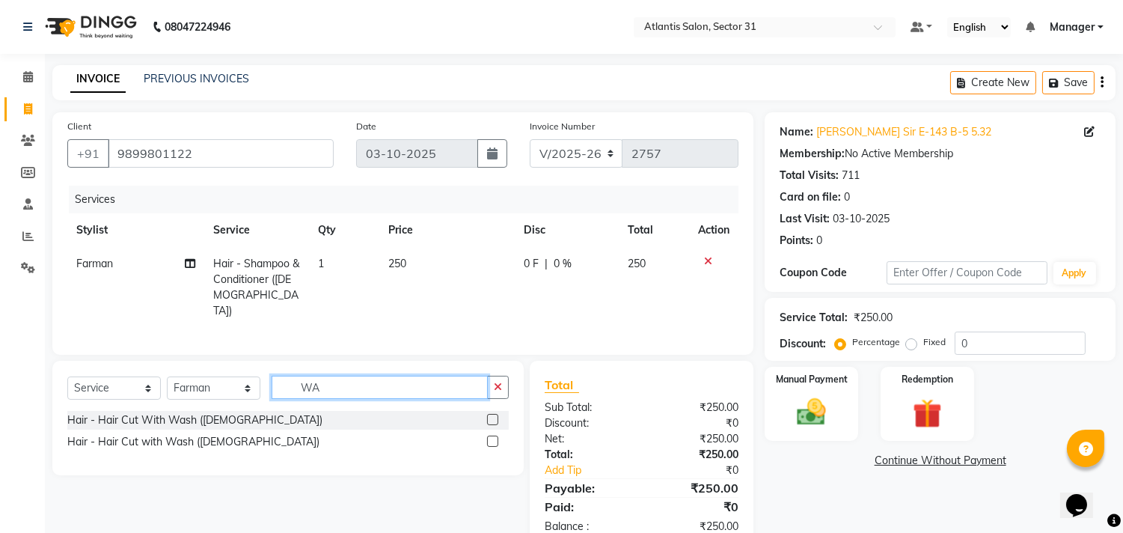
type input "W"
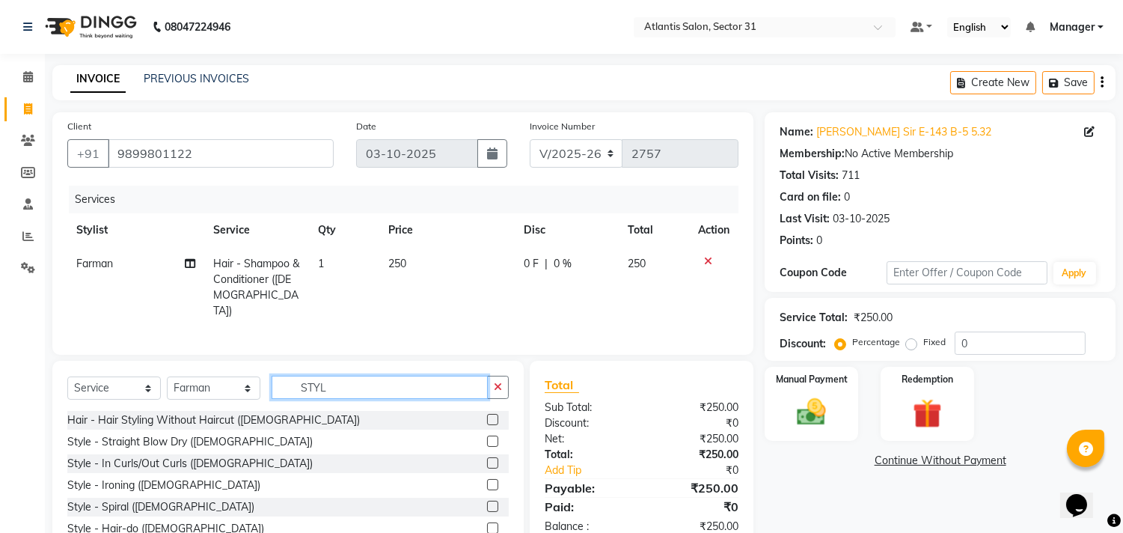
type input "STYL"
click at [492, 459] on label at bounding box center [492, 462] width 11 height 11
click at [492, 459] on input "checkbox" at bounding box center [492, 464] width 10 height 10
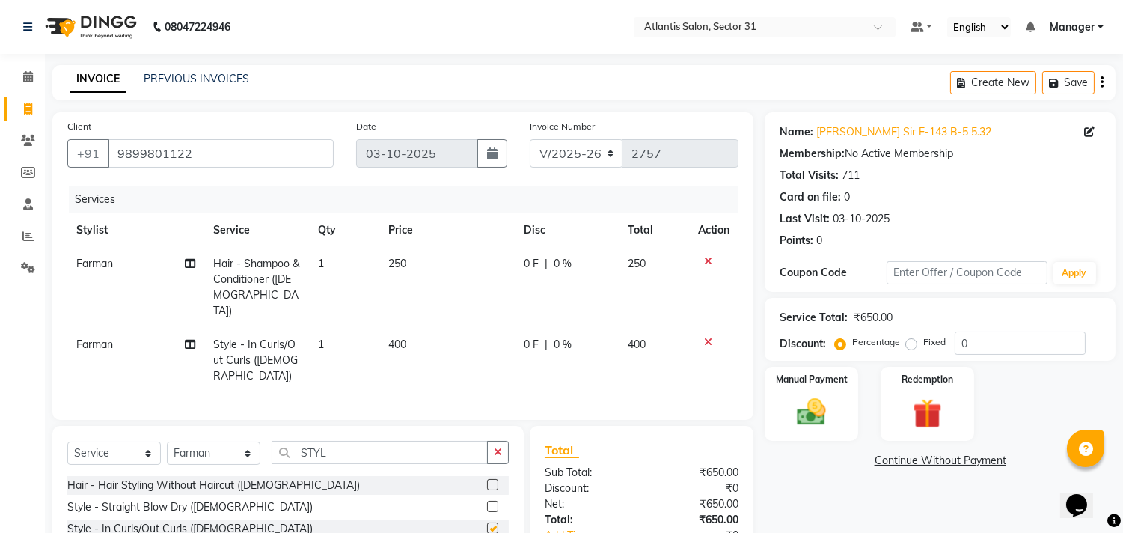
checkbox input "false"
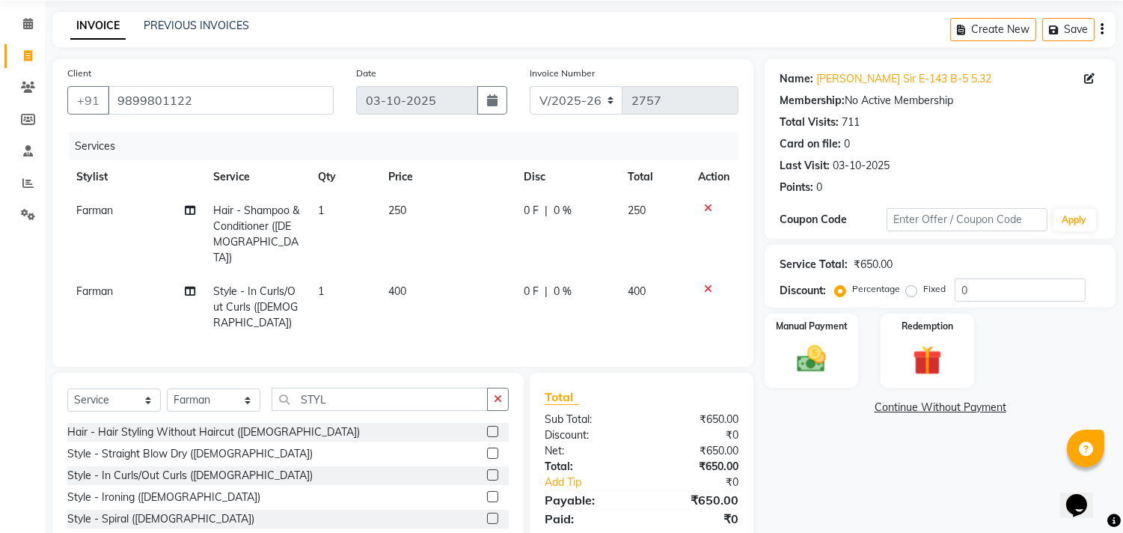
scroll to position [98, 0]
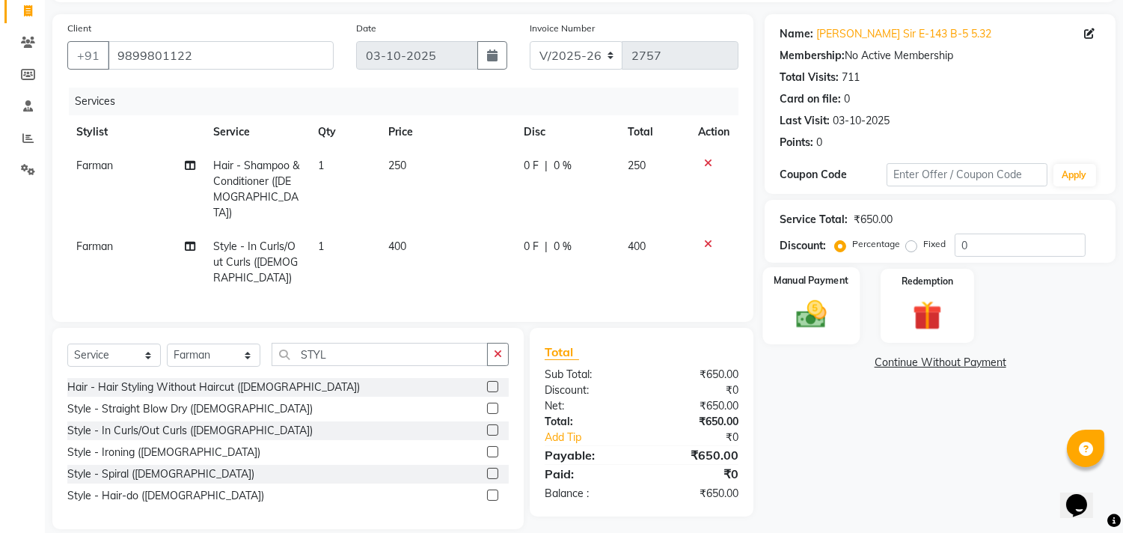
click at [838, 275] on label "Manual Payment" at bounding box center [812, 280] width 75 height 14
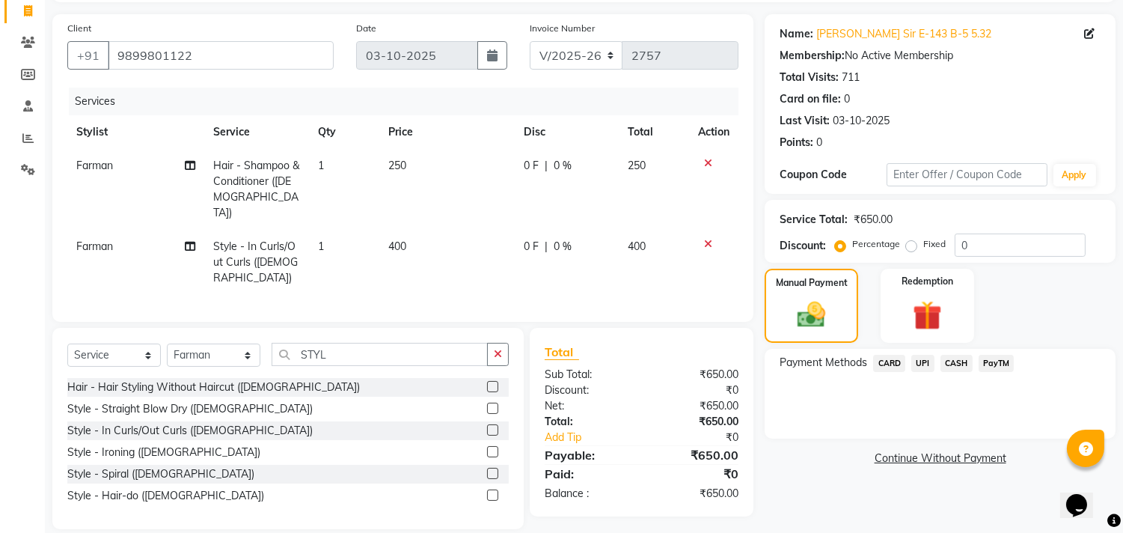
click at [923, 365] on span "UPI" at bounding box center [922, 363] width 23 height 17
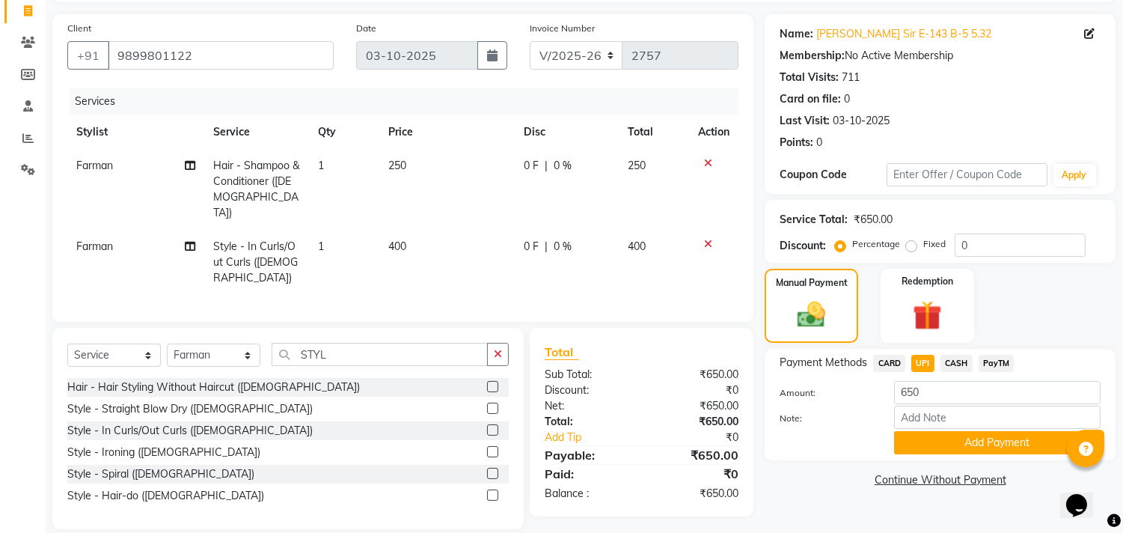
click at [923, 365] on span "UPI" at bounding box center [922, 363] width 23 height 17
click at [1011, 438] on button "Add Payment" at bounding box center [997, 442] width 207 height 23
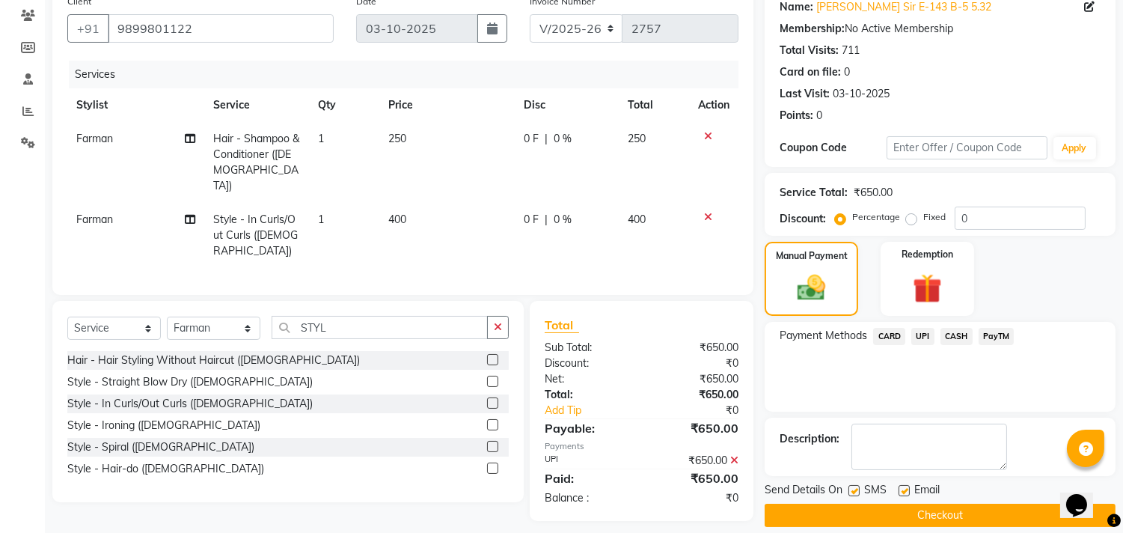
scroll to position [140, 0]
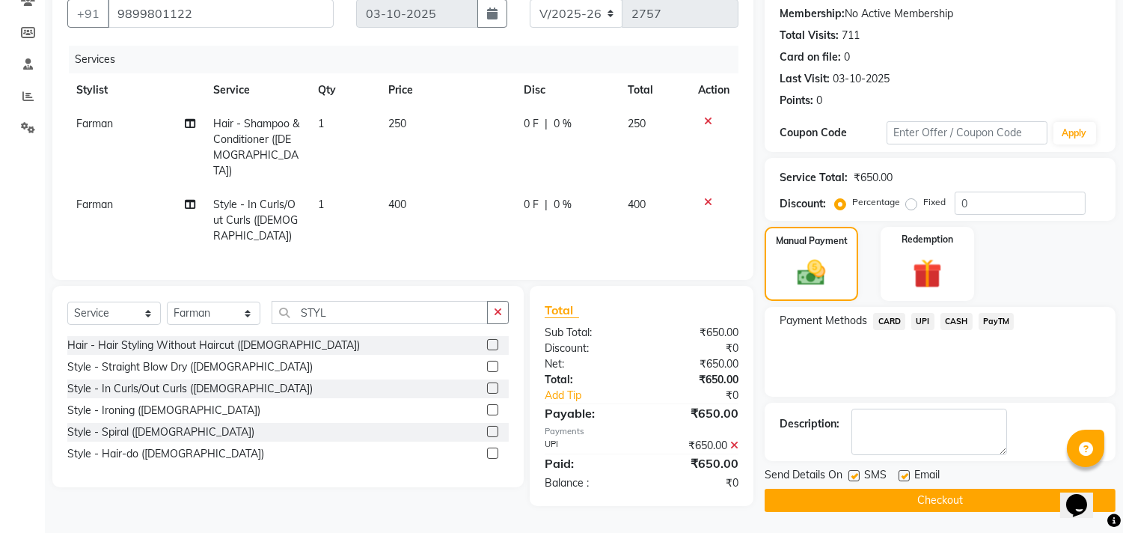
click at [956, 502] on button "Checkout" at bounding box center [940, 500] width 351 height 23
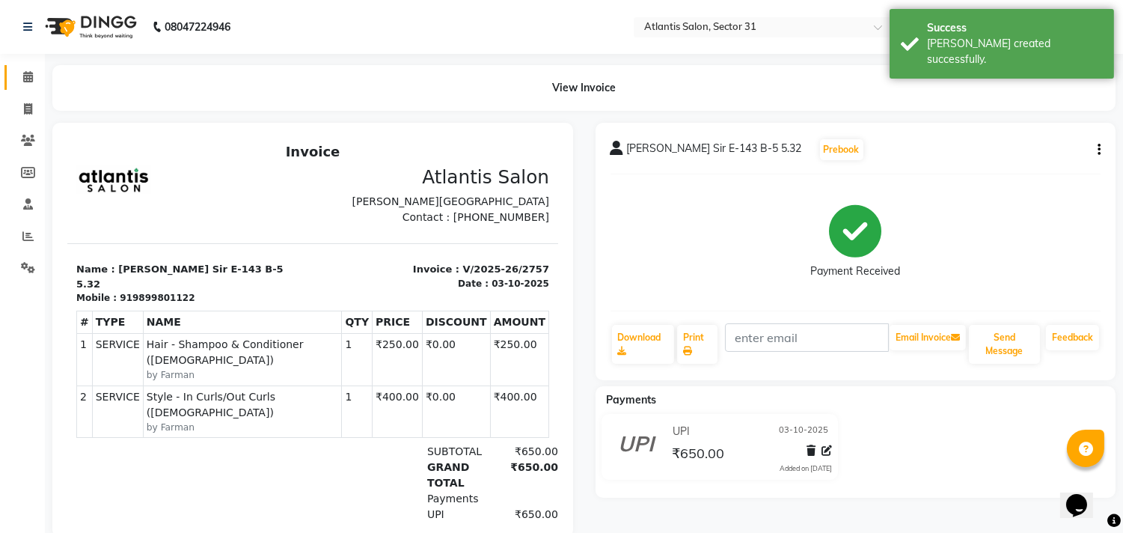
click at [21, 65] on link "Calendar" at bounding box center [22, 77] width 36 height 25
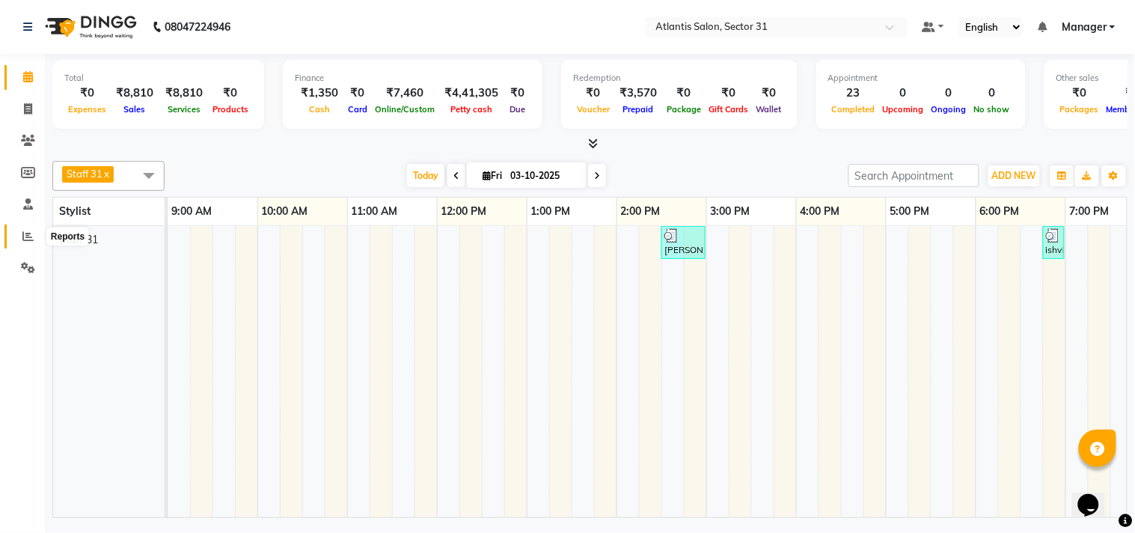
click at [28, 236] on icon at bounding box center [27, 235] width 11 height 11
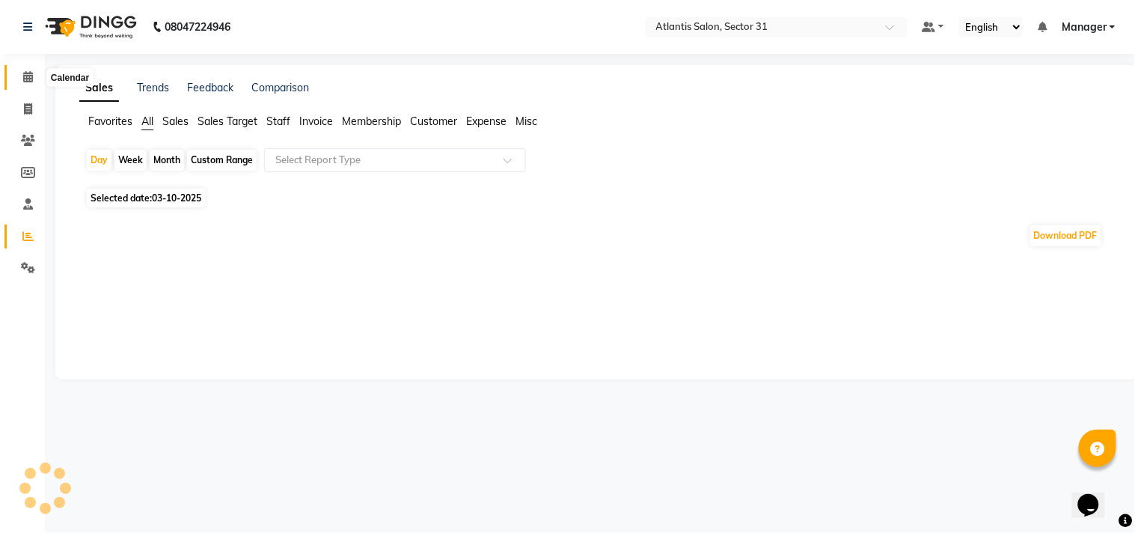
click at [25, 69] on span at bounding box center [28, 77] width 26 height 17
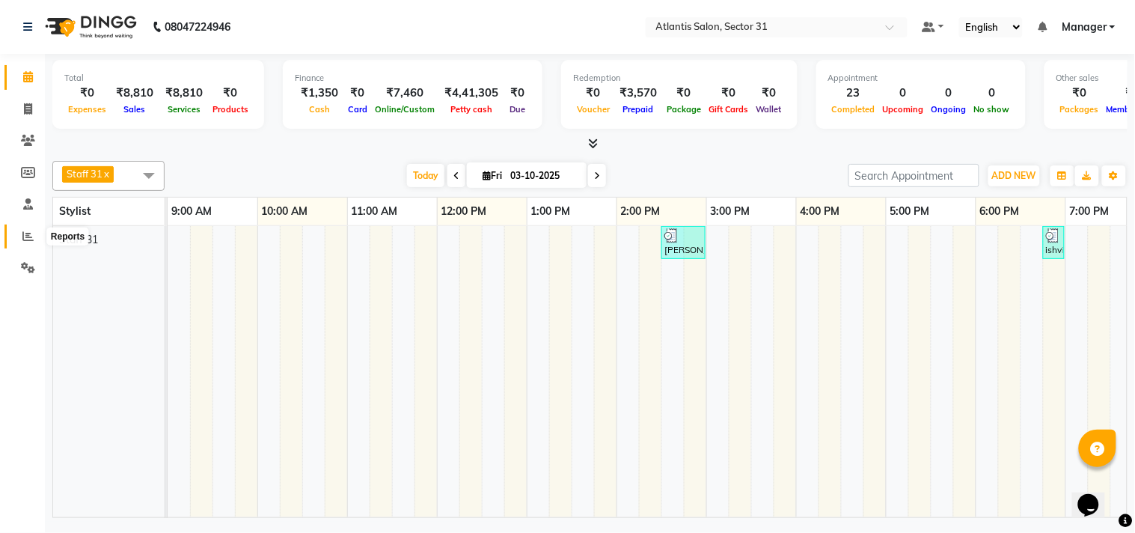
click at [26, 238] on icon at bounding box center [27, 235] width 11 height 11
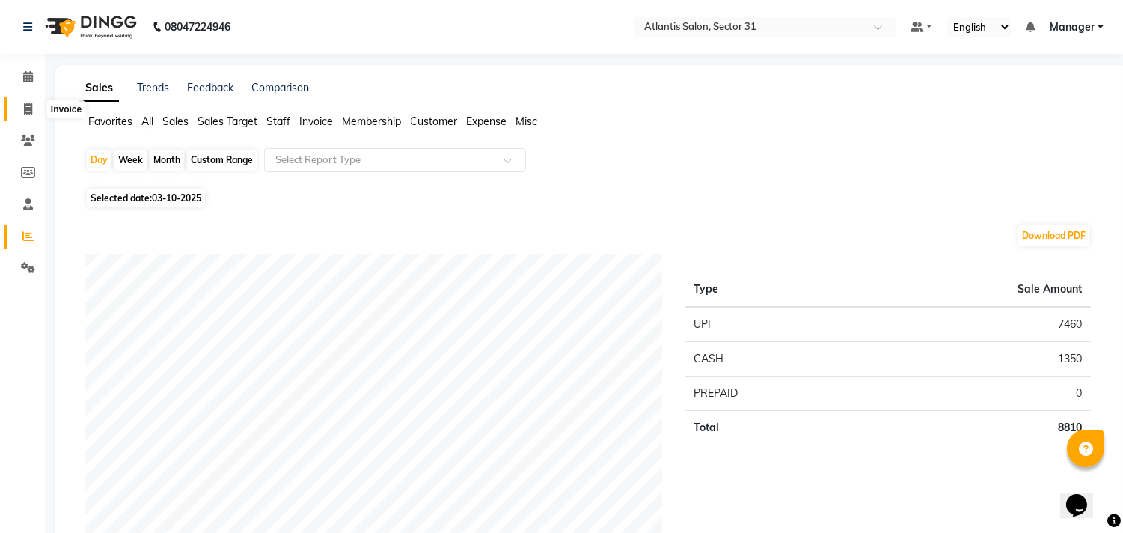
click at [27, 106] on icon at bounding box center [28, 108] width 8 height 11
select select "service"
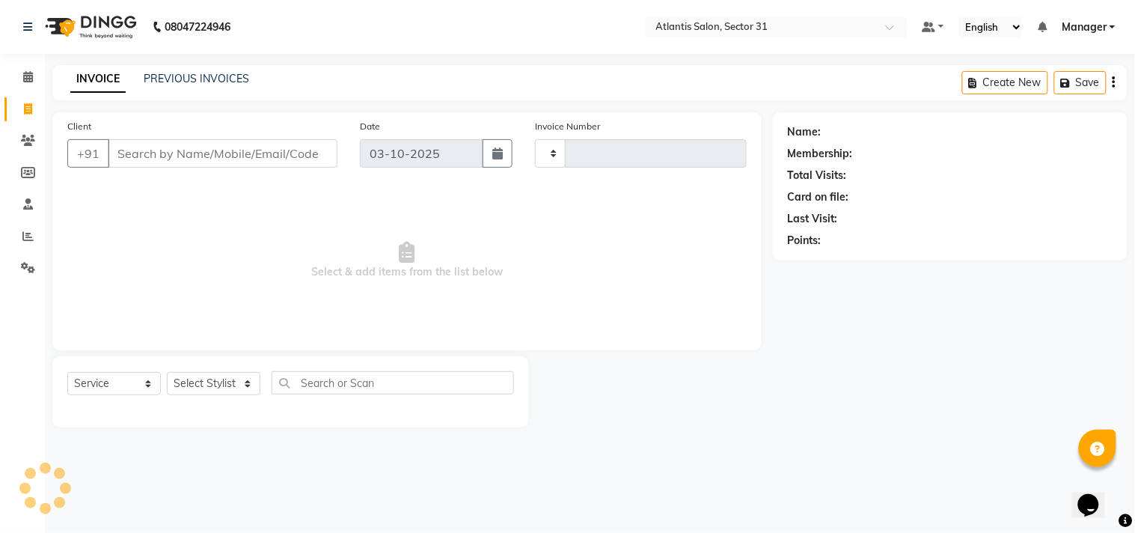
type input "2758"
select select "4391"
click at [184, 69] on div "INVOICE PREVIOUS INVOICES Create New Save" at bounding box center [589, 82] width 1075 height 35
click at [189, 75] on link "PREVIOUS INVOICES" at bounding box center [197, 78] width 106 height 13
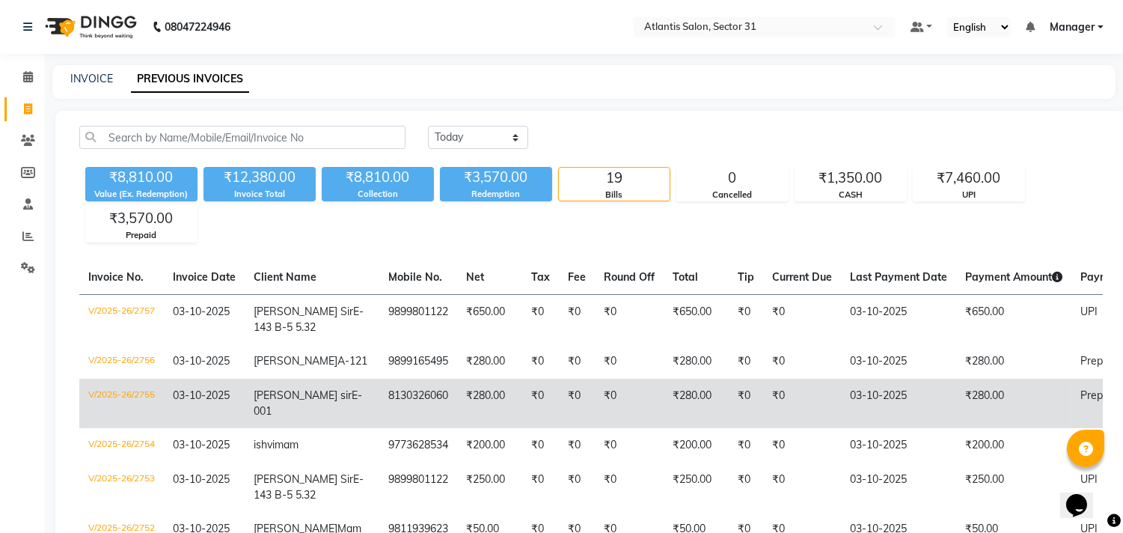
click at [287, 402] on span "Sumeer sir" at bounding box center [303, 394] width 98 height 13
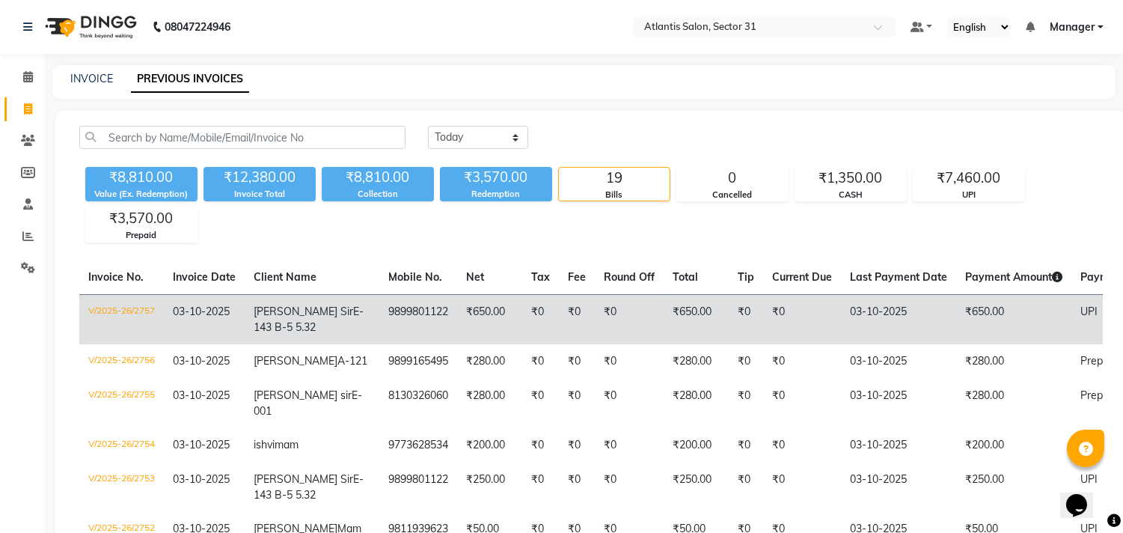
scroll to position [360, 0]
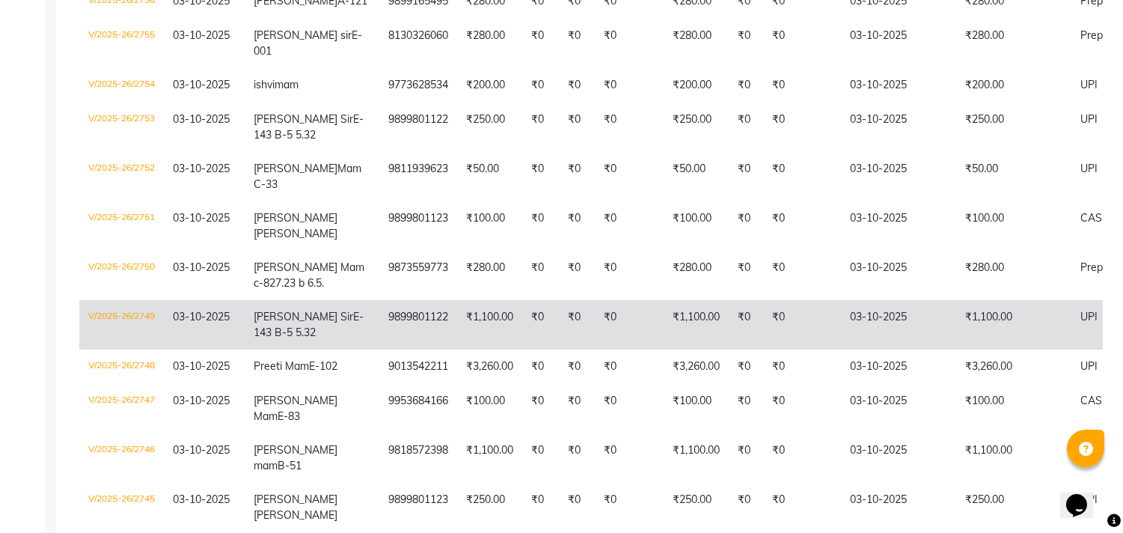
click at [522, 349] on td "₹0" at bounding box center [540, 324] width 37 height 49
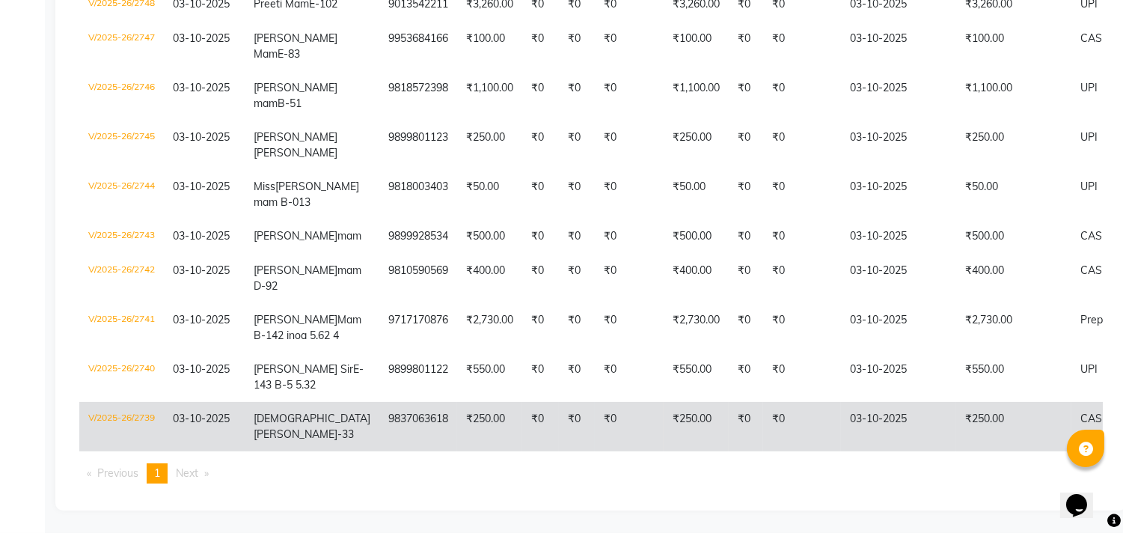
scroll to position [858, 0]
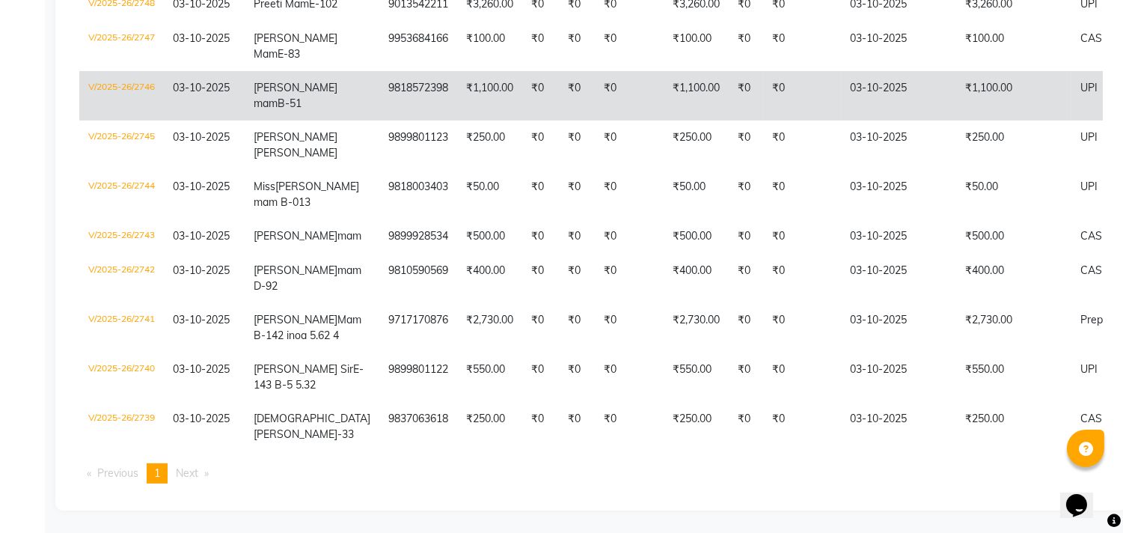
click at [320, 71] on td "Reeta mam B-51" at bounding box center [312, 95] width 135 height 49
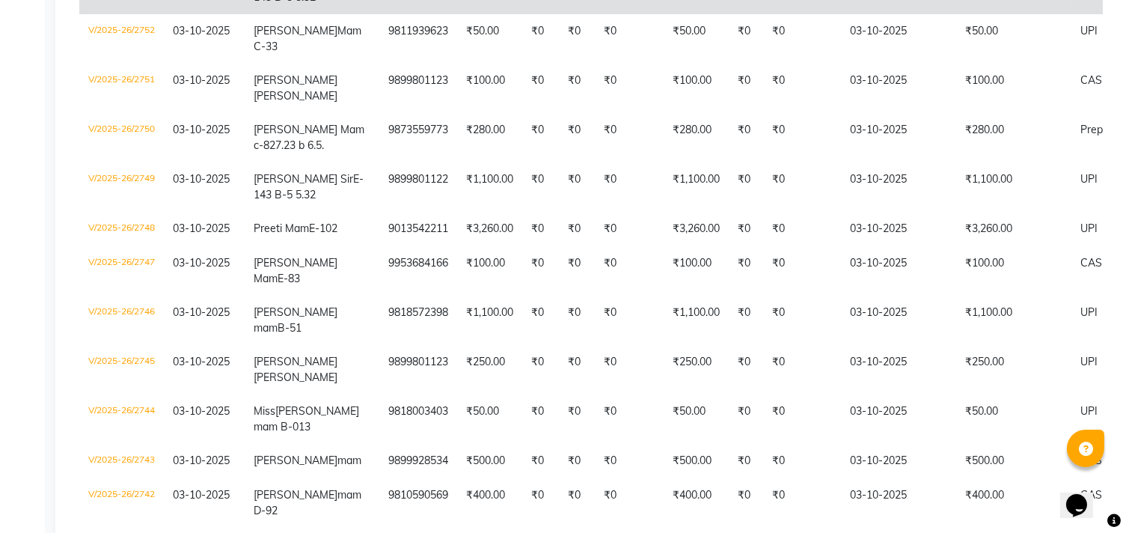
scroll to position [137, 0]
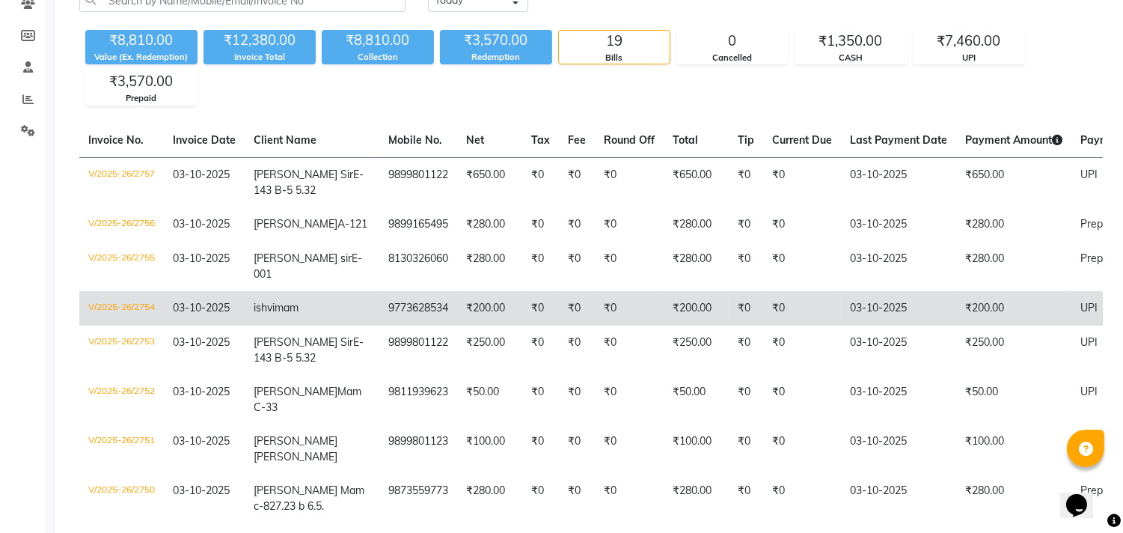
click at [379, 326] on td "9773628534" at bounding box center [418, 308] width 78 height 34
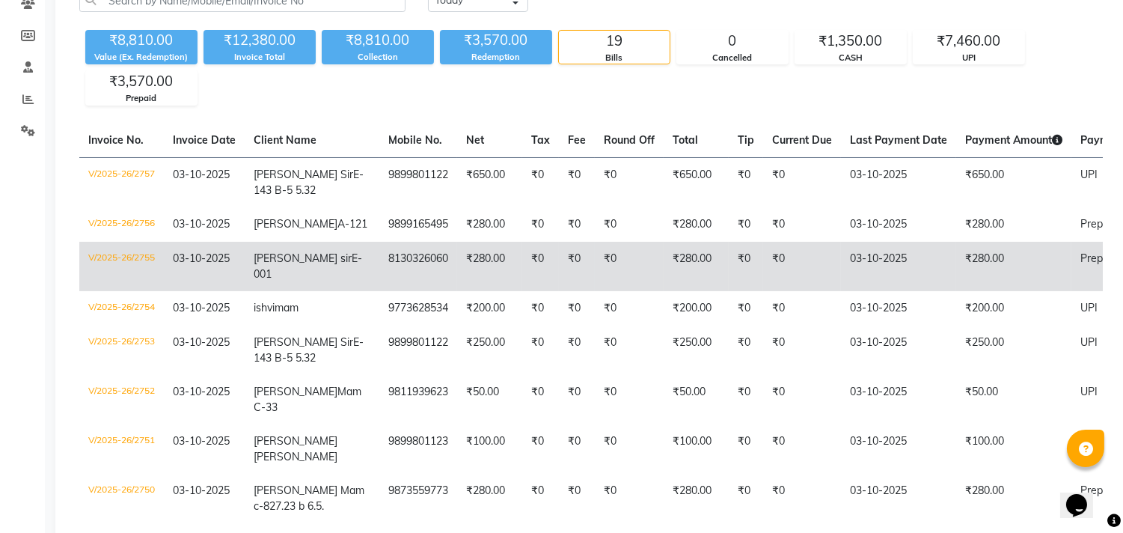
click at [385, 287] on td "8130326060" at bounding box center [418, 266] width 78 height 49
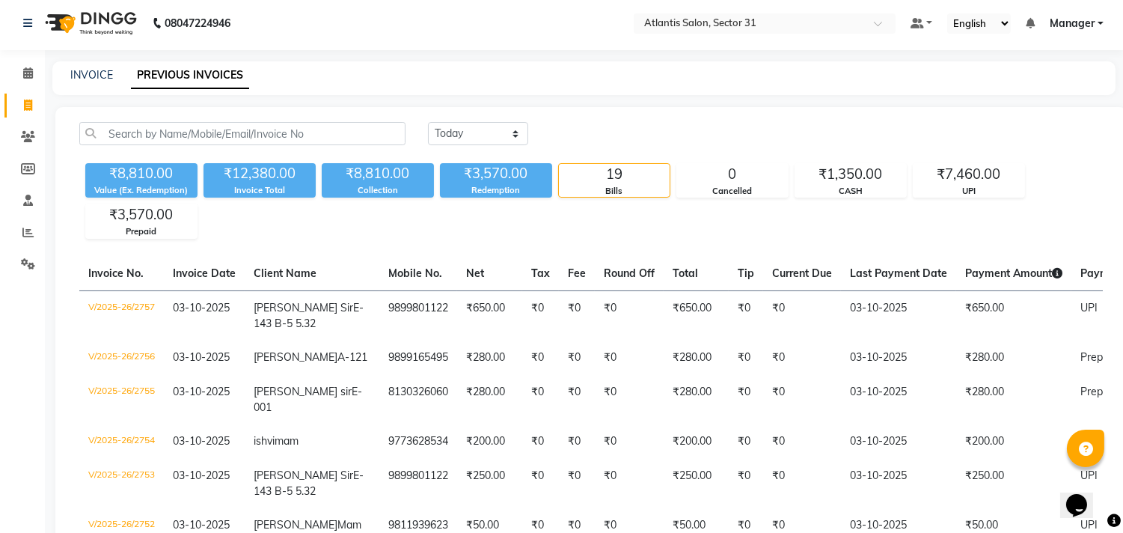
scroll to position [0, 0]
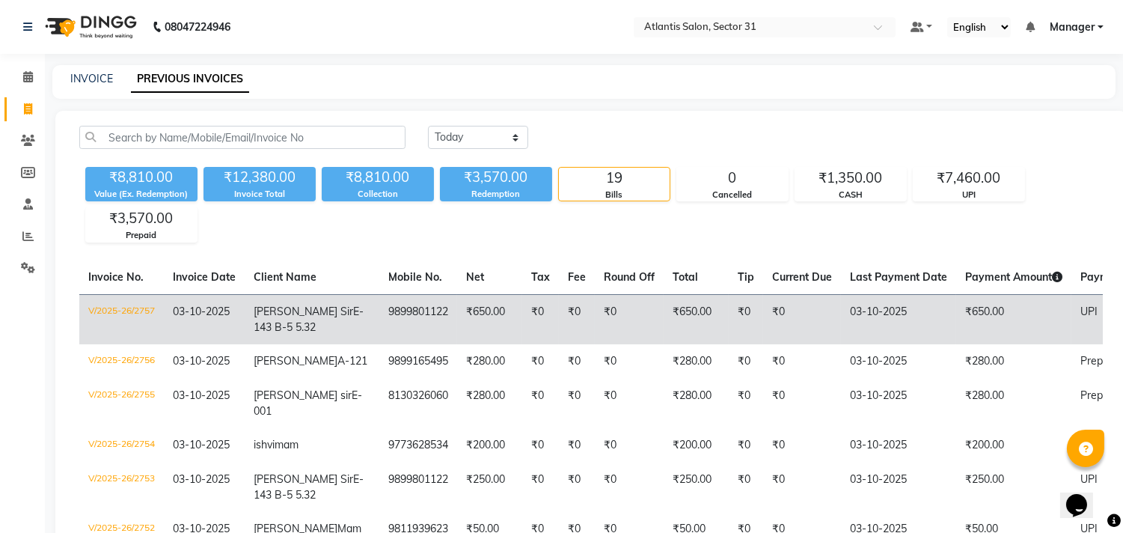
click at [379, 344] on td "9899801122" at bounding box center [418, 319] width 78 height 50
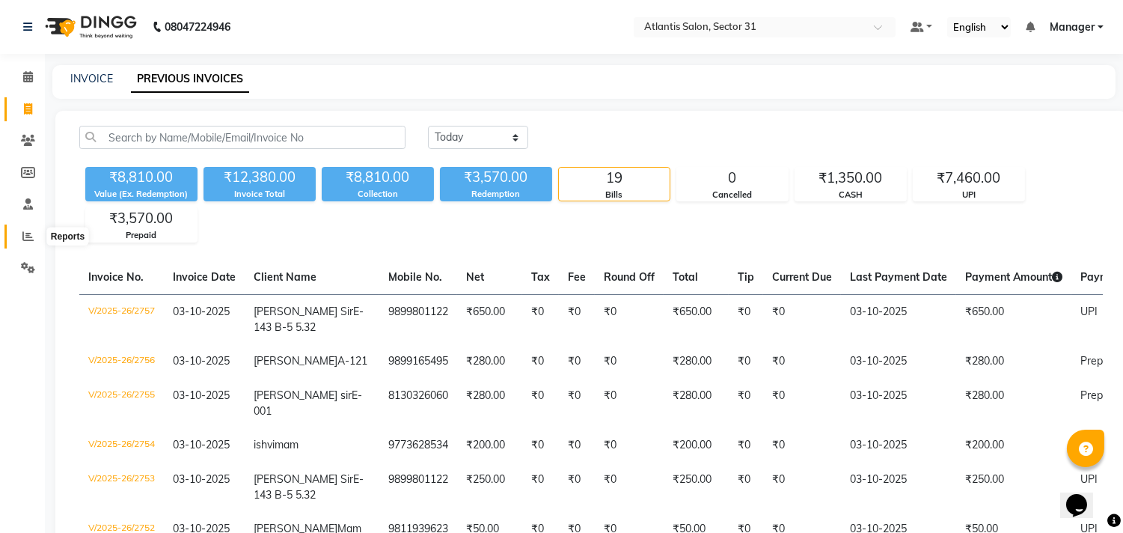
click at [31, 233] on icon at bounding box center [27, 235] width 11 height 11
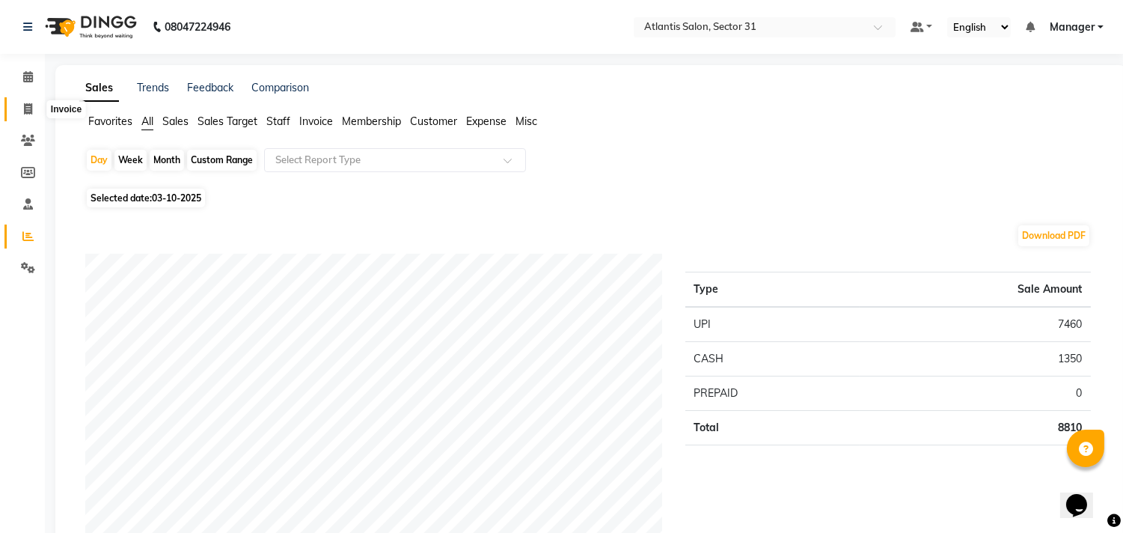
click at [21, 103] on span at bounding box center [28, 109] width 26 height 17
select select "service"
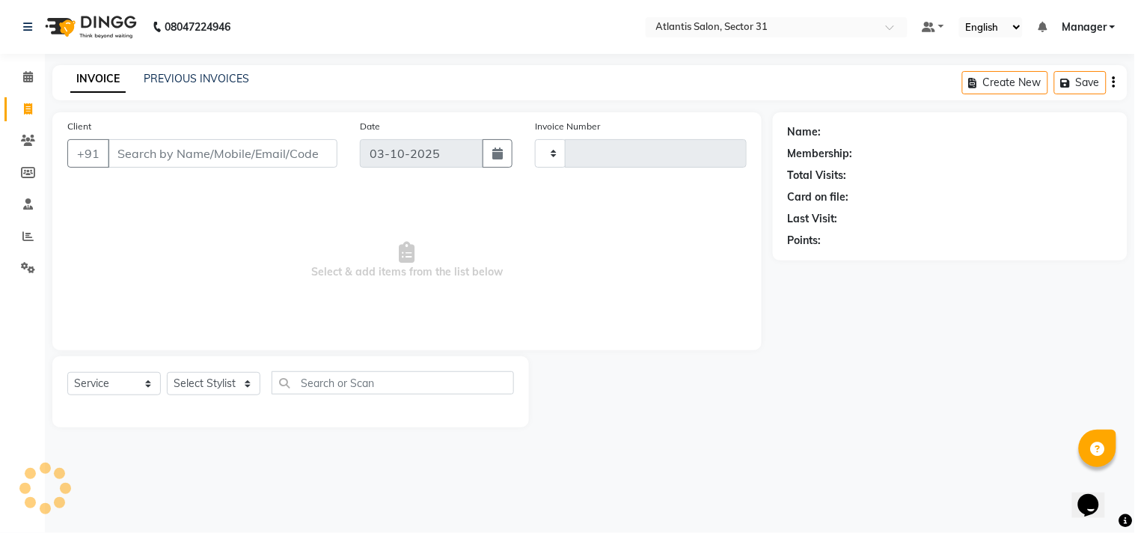
type input "2758"
select select "4391"
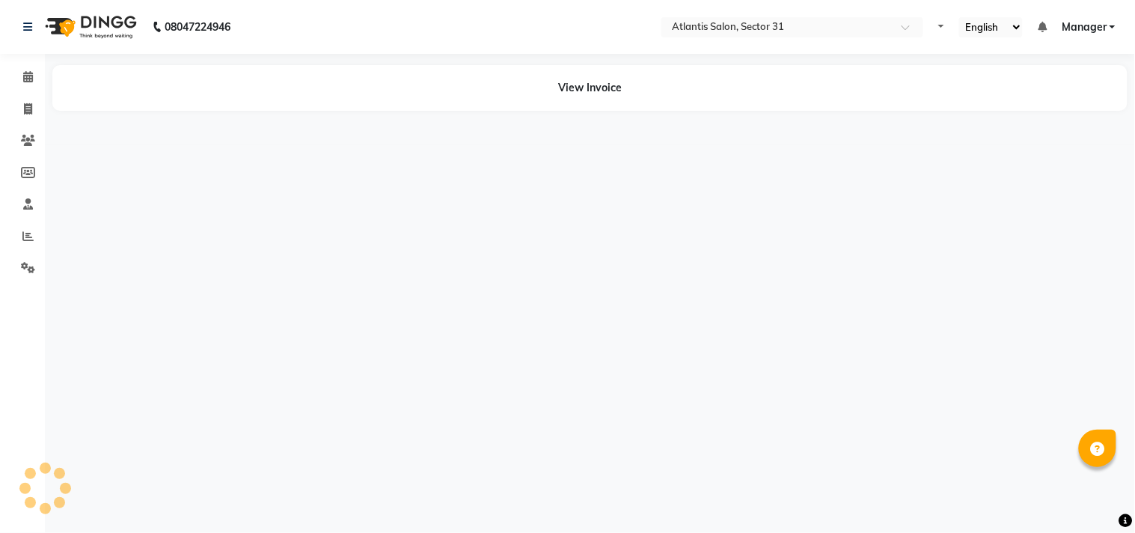
select select "en"
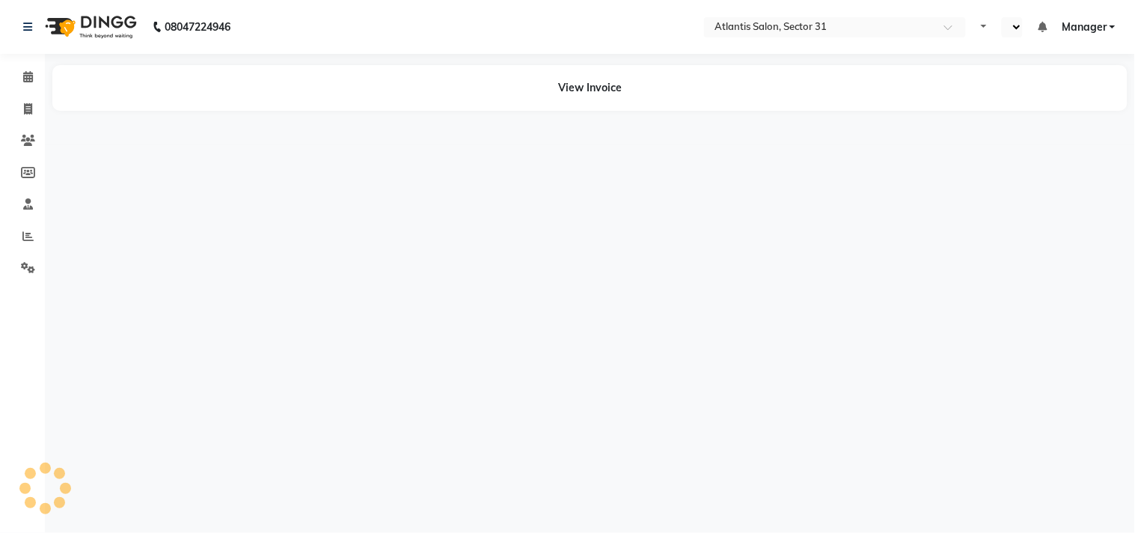
select select "en"
